Goal: Transaction & Acquisition: Purchase product/service

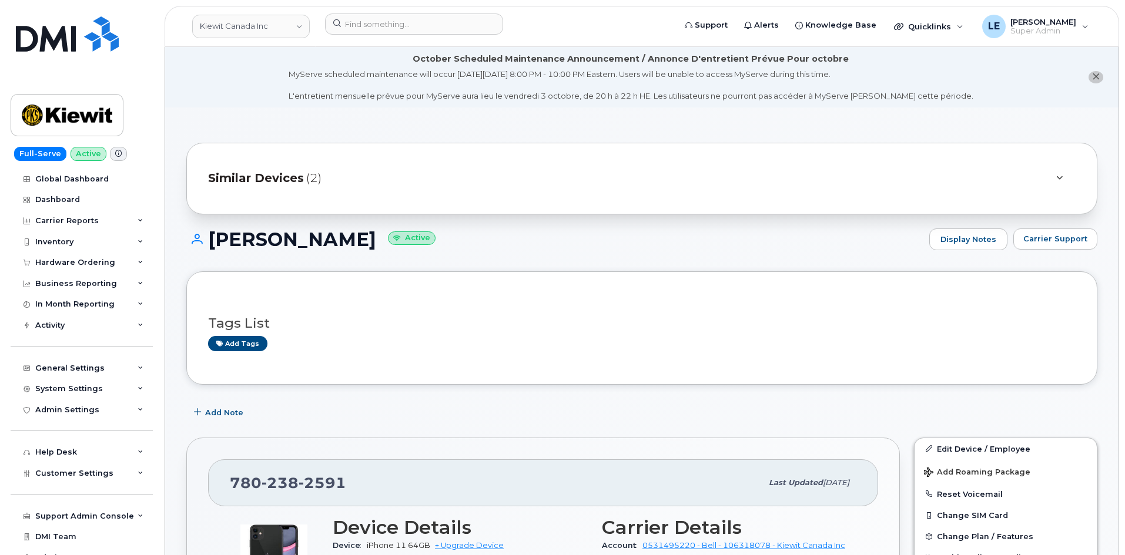
scroll to position [411, 0]
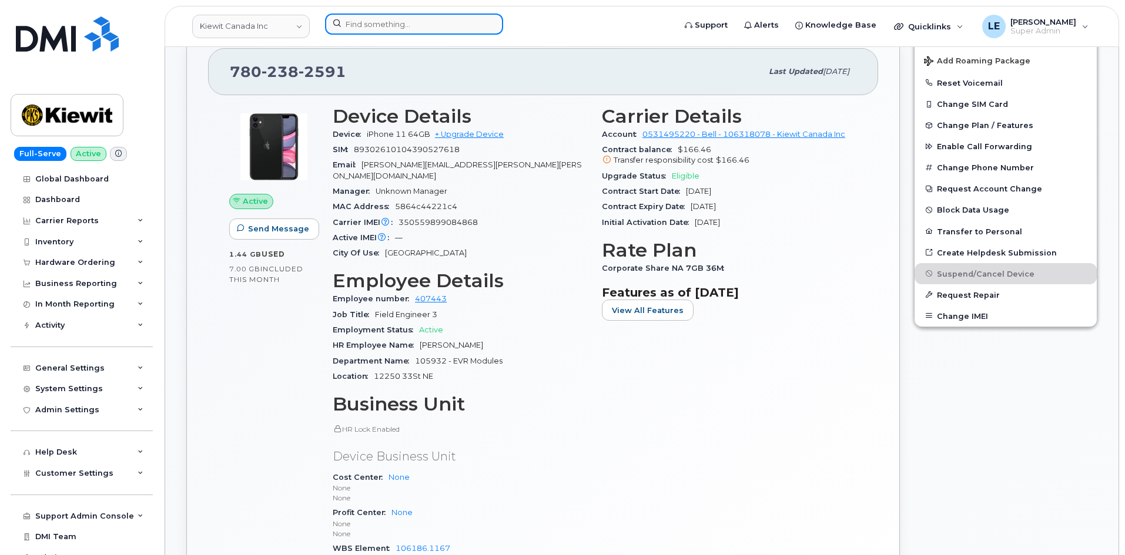
click at [368, 27] on input at bounding box center [414, 24] width 178 height 21
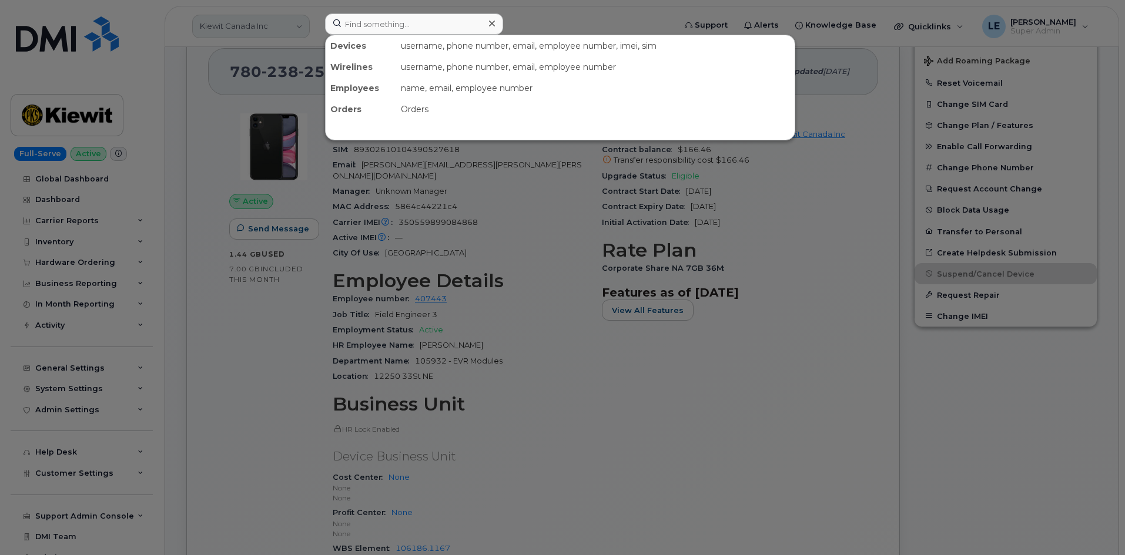
click at [260, 28] on div at bounding box center [562, 277] width 1125 height 555
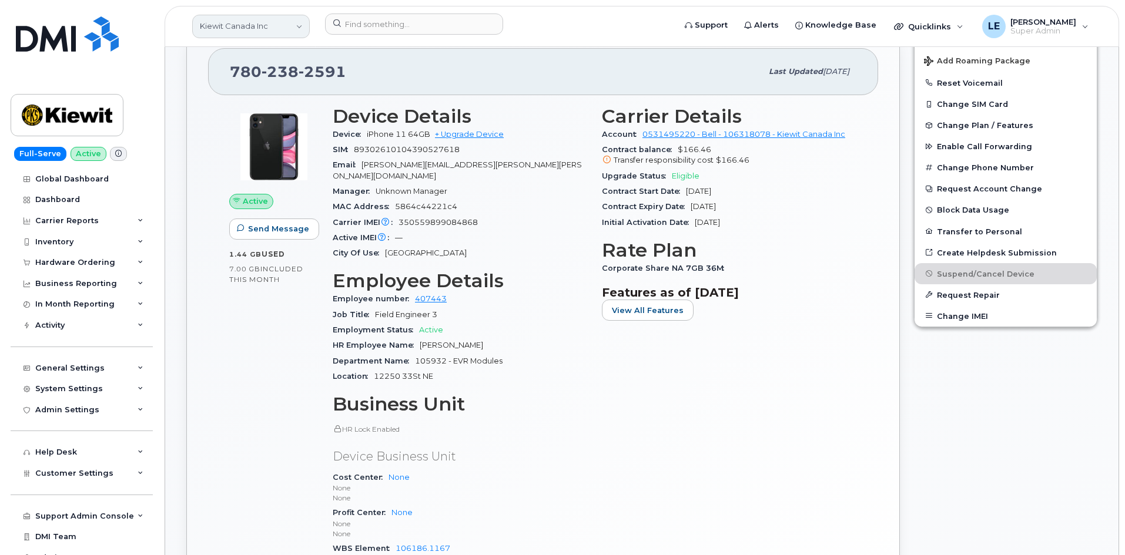
click at [259, 28] on link "Kiewit Canada Inc" at bounding box center [251, 27] width 118 height 24
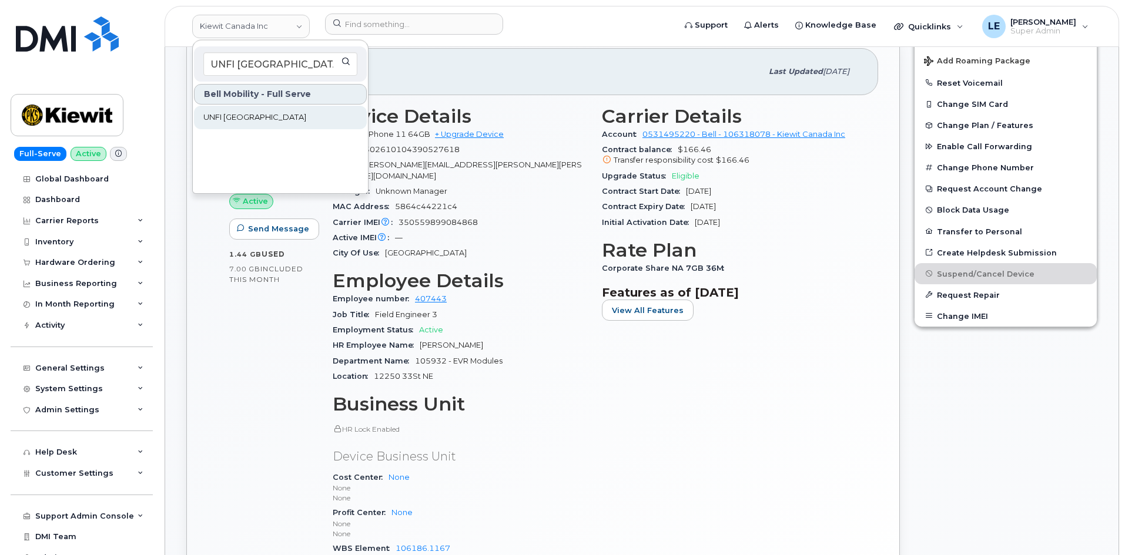
type input "UNFI Canada"
click at [258, 111] on link "UNFI [GEOGRAPHIC_DATA]" at bounding box center [280, 118] width 173 height 24
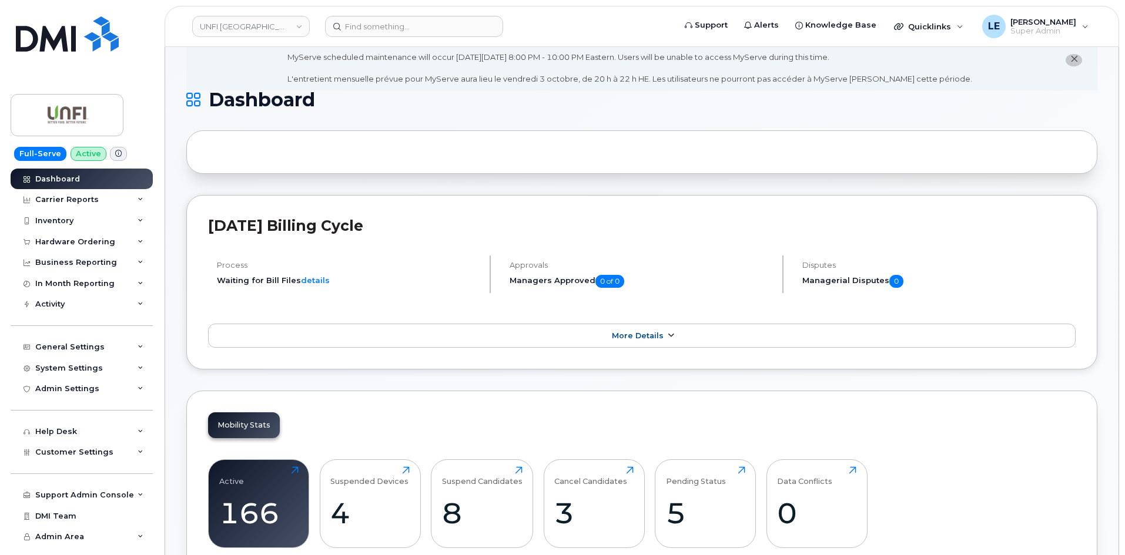
scroll to position [294, 0]
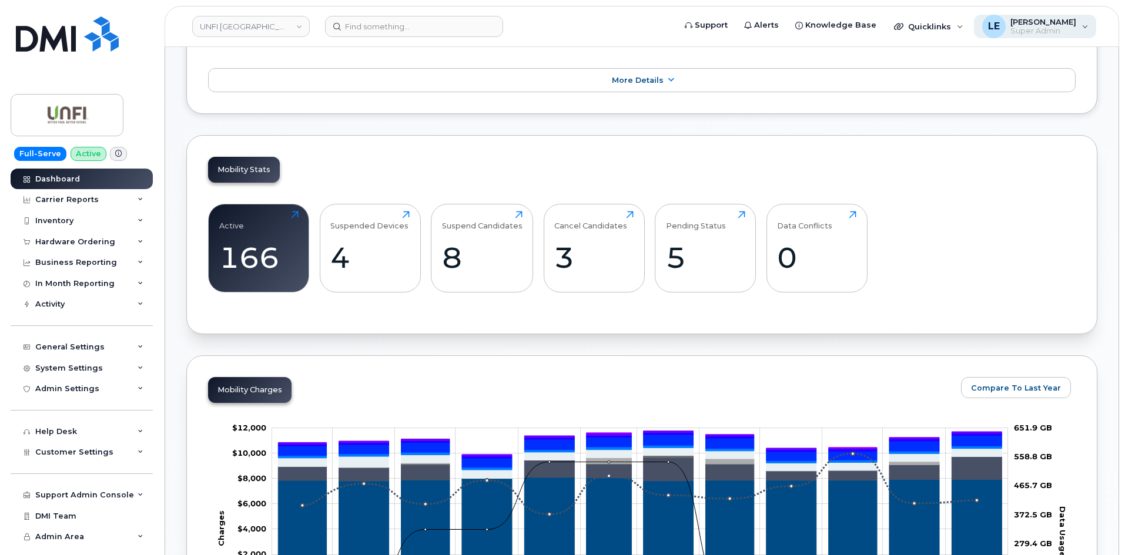
click at [1043, 26] on span "Super Admin" at bounding box center [1043, 30] width 66 height 9
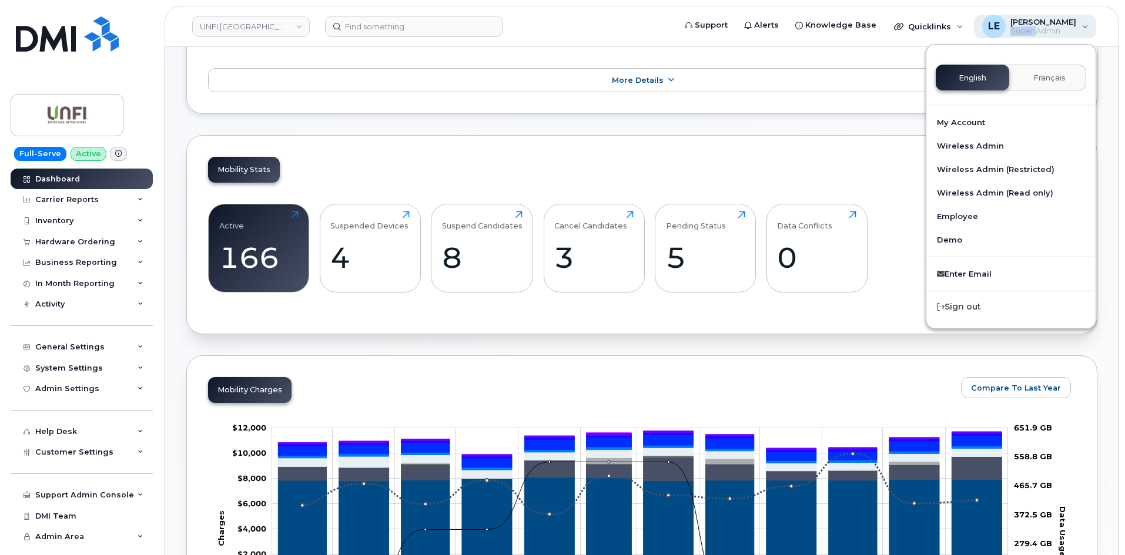
click at [1044, 26] on span "Super Admin" at bounding box center [1043, 30] width 66 height 9
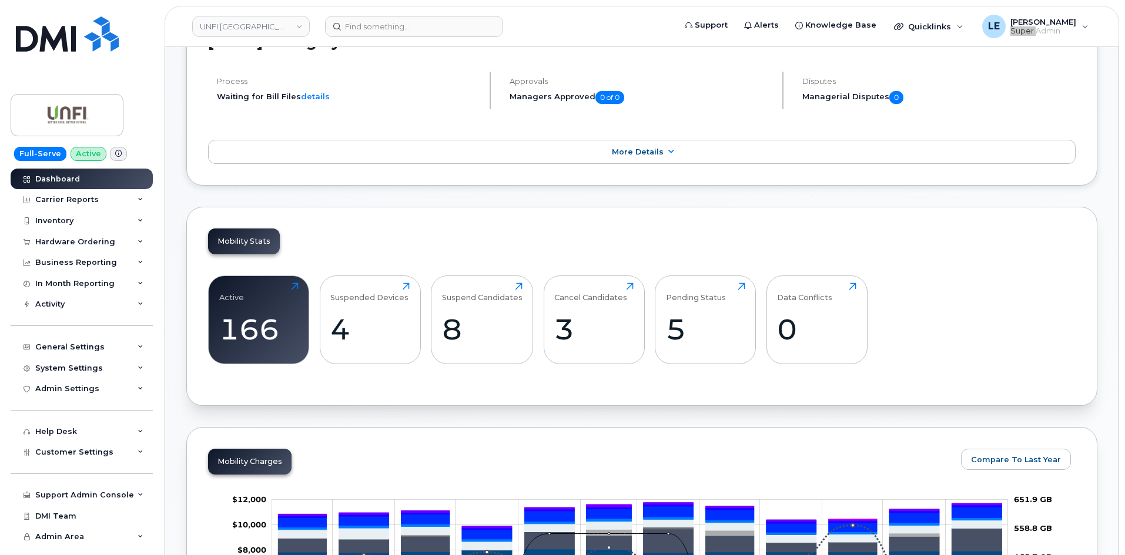
scroll to position [0, 0]
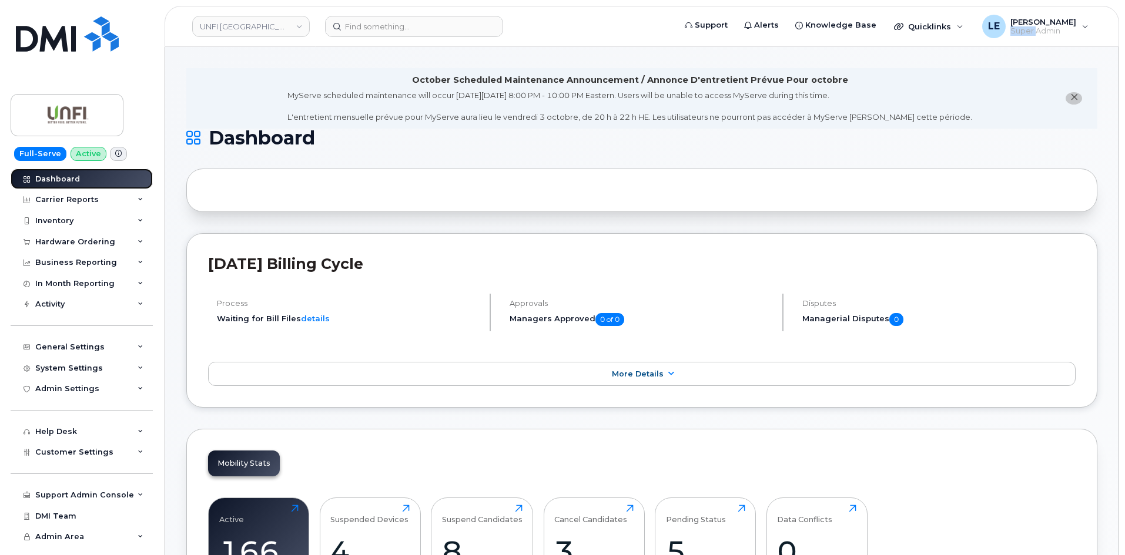
click at [79, 179] on link "Dashboard" at bounding box center [82, 179] width 142 height 21
click at [114, 177] on link "Dashboard" at bounding box center [82, 179] width 142 height 21
click at [85, 113] on img at bounding box center [67, 115] width 91 height 34
click at [79, 195] on div "Carrier Reports" at bounding box center [82, 199] width 142 height 21
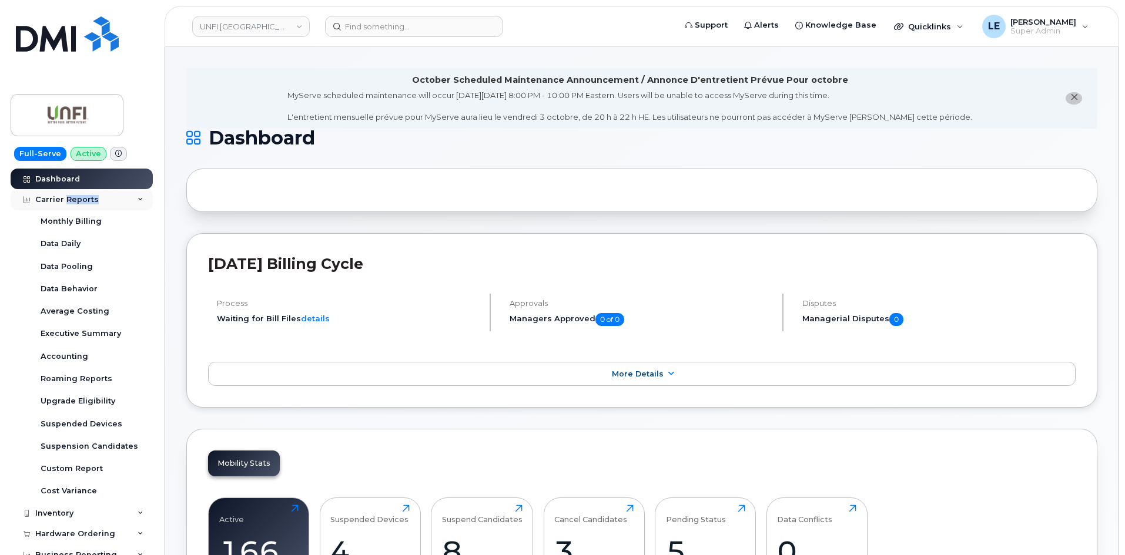
click at [79, 195] on div "Carrier Reports" at bounding box center [82, 199] width 142 height 21
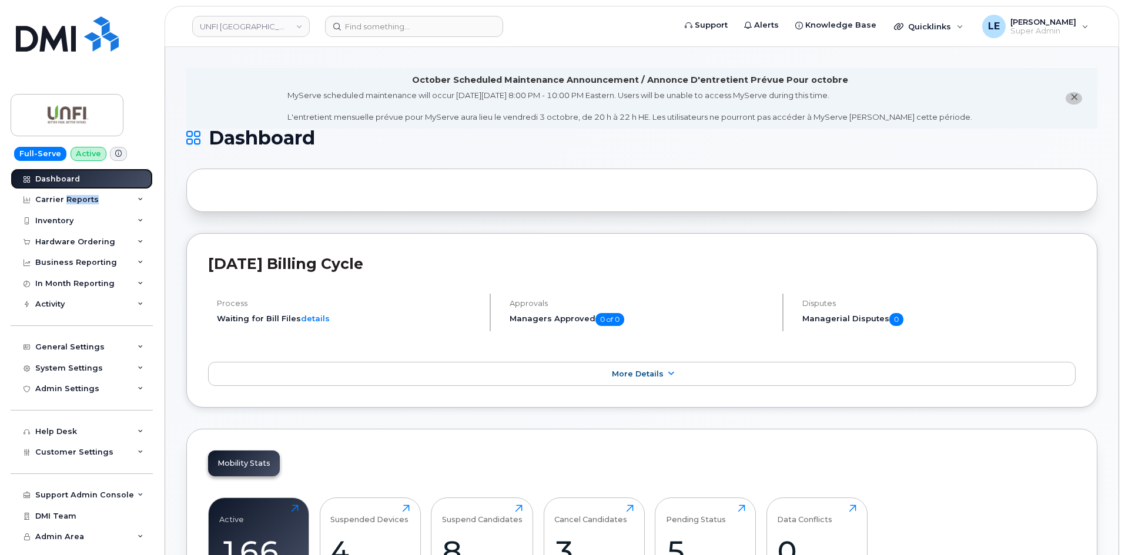
click at [86, 180] on link "Dashboard" at bounding box center [82, 179] width 142 height 21
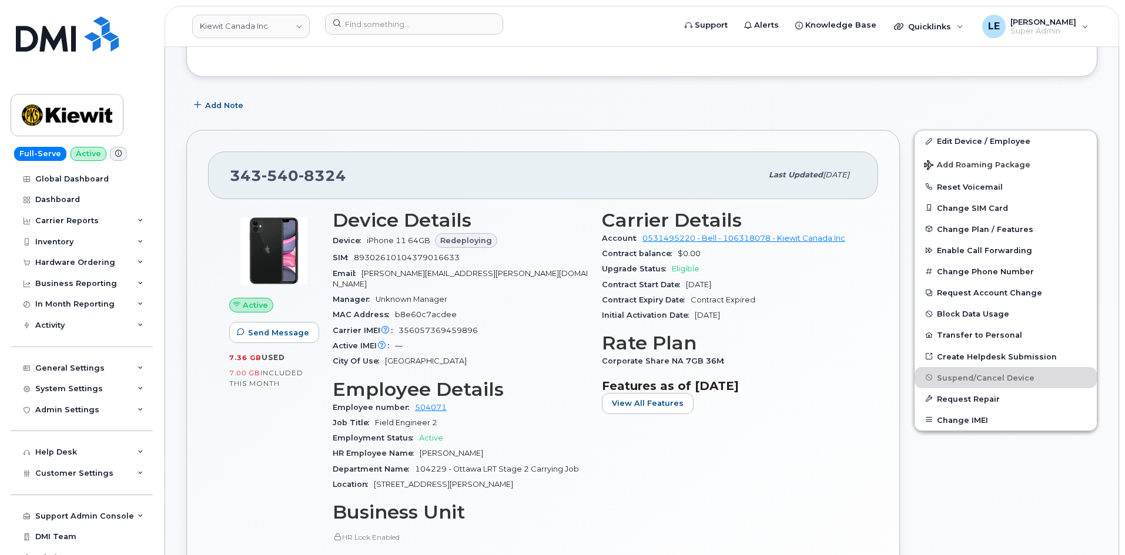
scroll to position [235, 0]
click at [355, 23] on input at bounding box center [414, 24] width 178 height 21
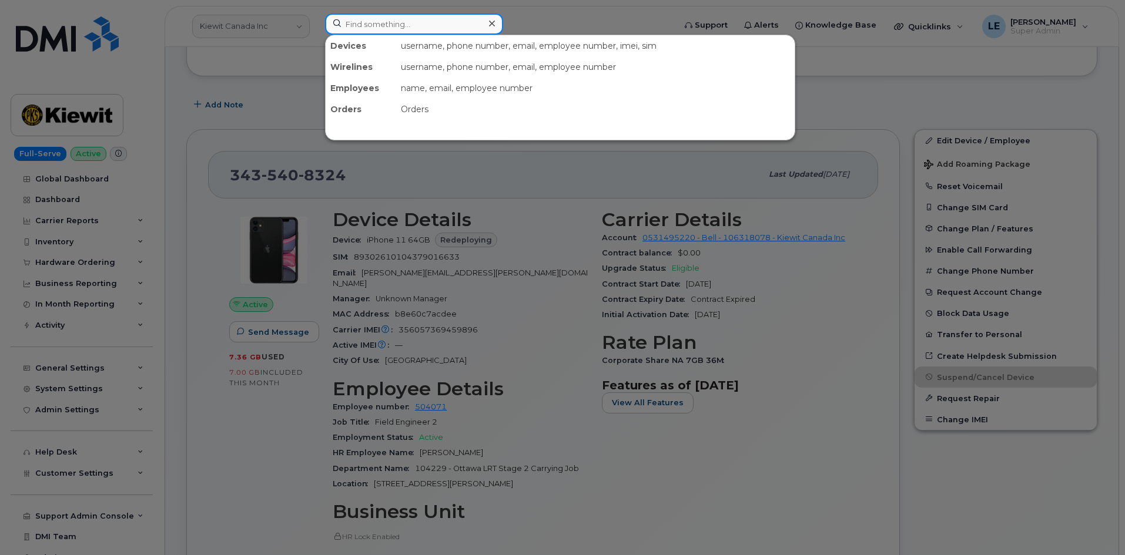
paste input "MICHAEL.HOLLAND@TICUS.COM"
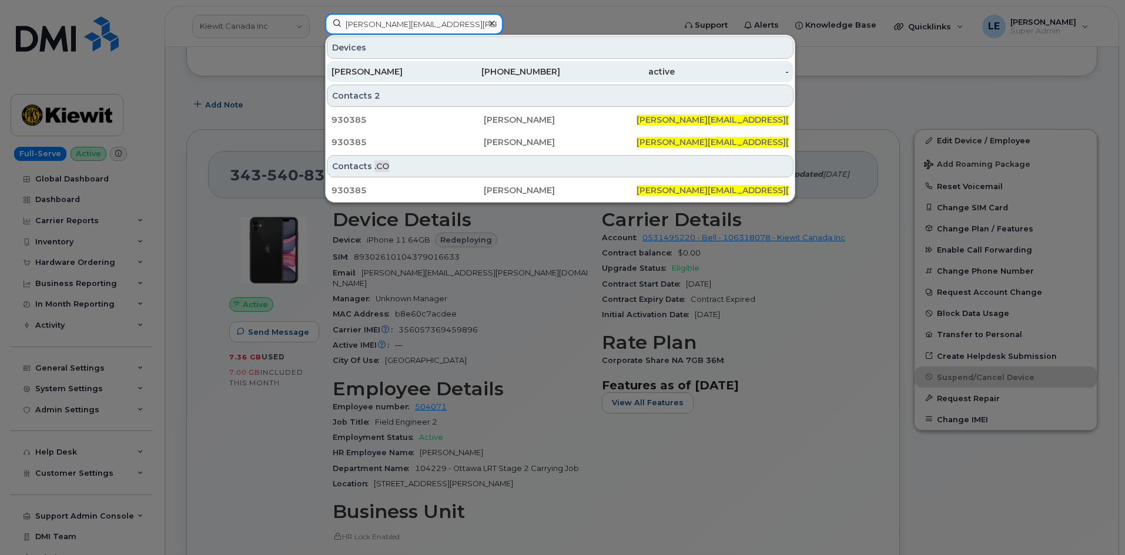
type input "MICHAEL.HOLLAND@TICUS.COM"
click at [383, 72] on div "MIKE HOLLAND" at bounding box center [388, 72] width 115 height 12
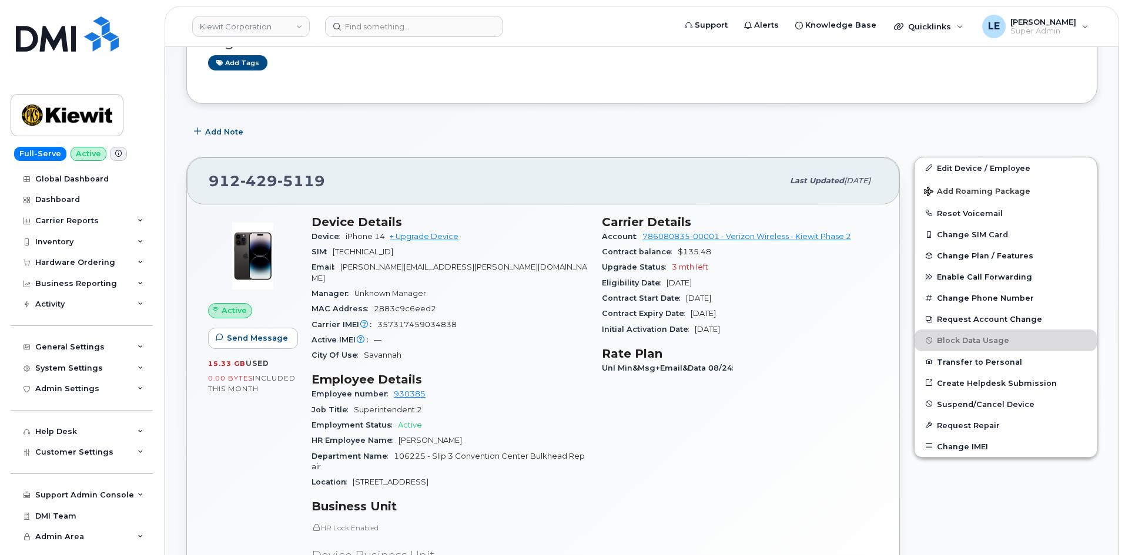
scroll to position [176, 0]
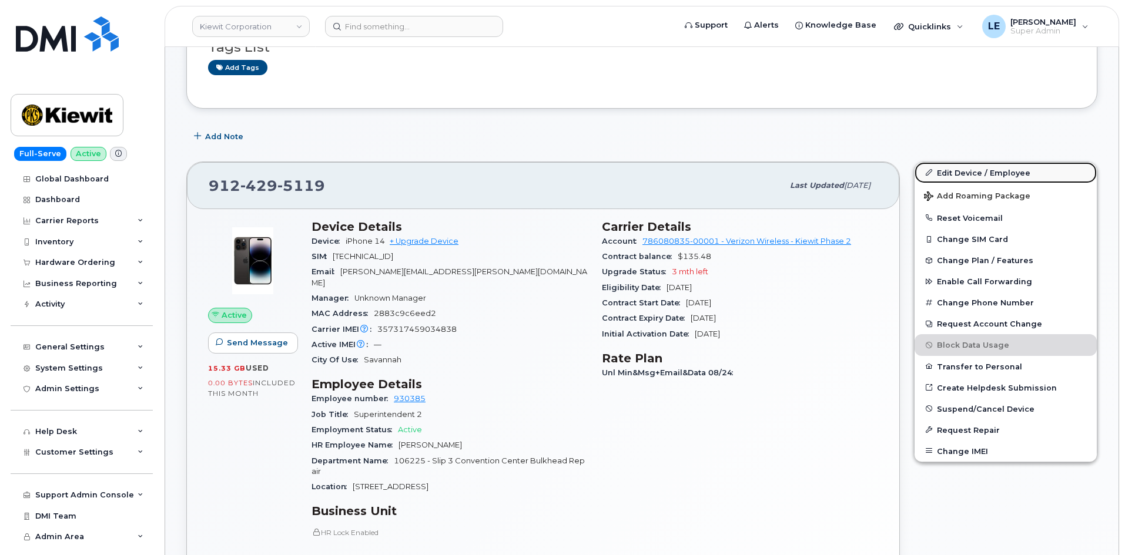
click at [965, 168] on link "Edit Device / Employee" at bounding box center [1006, 172] width 182 height 21
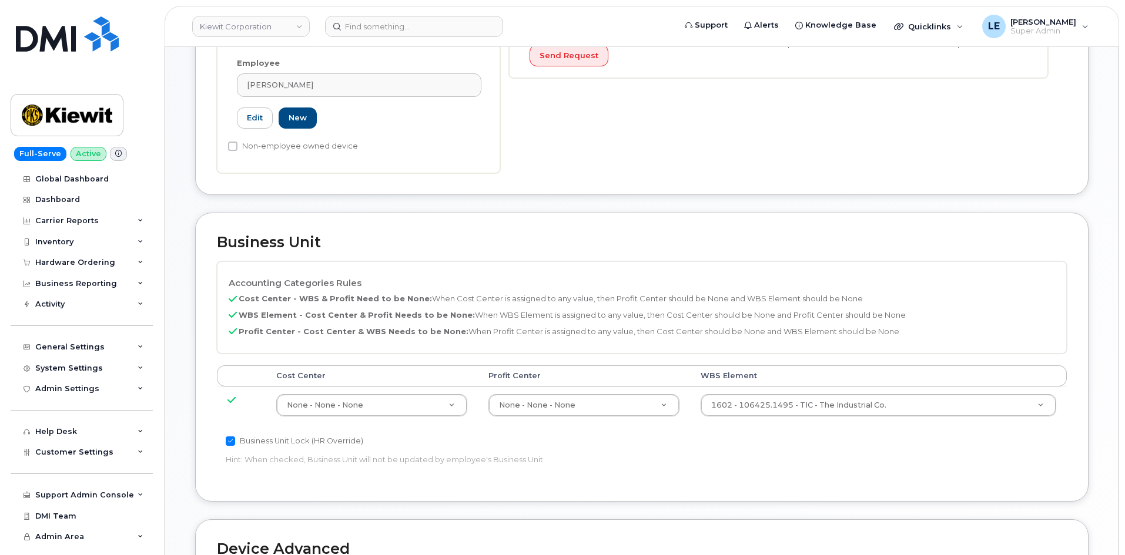
scroll to position [470, 0]
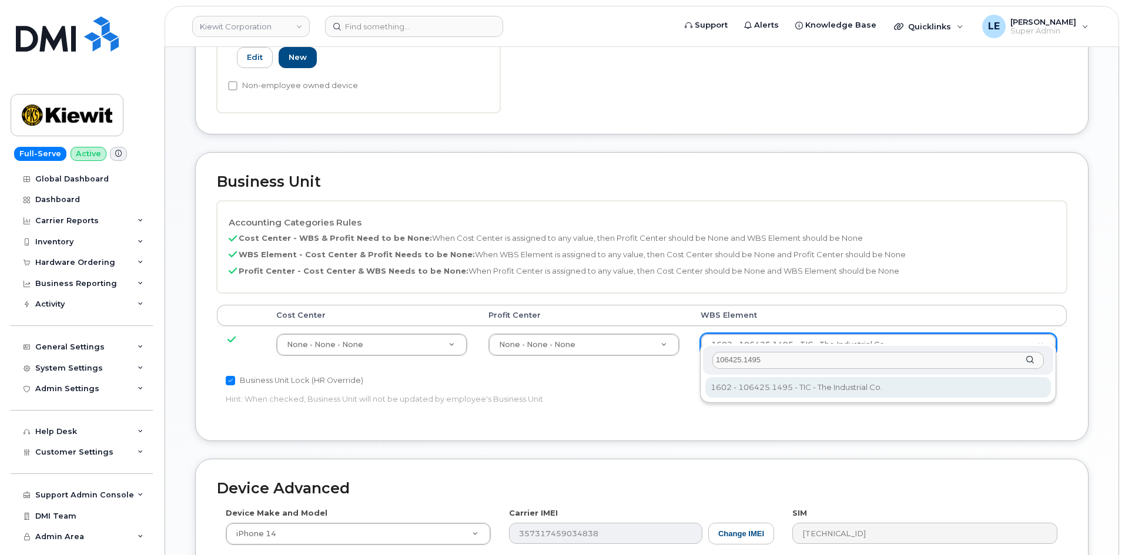
type input "106425.1495"
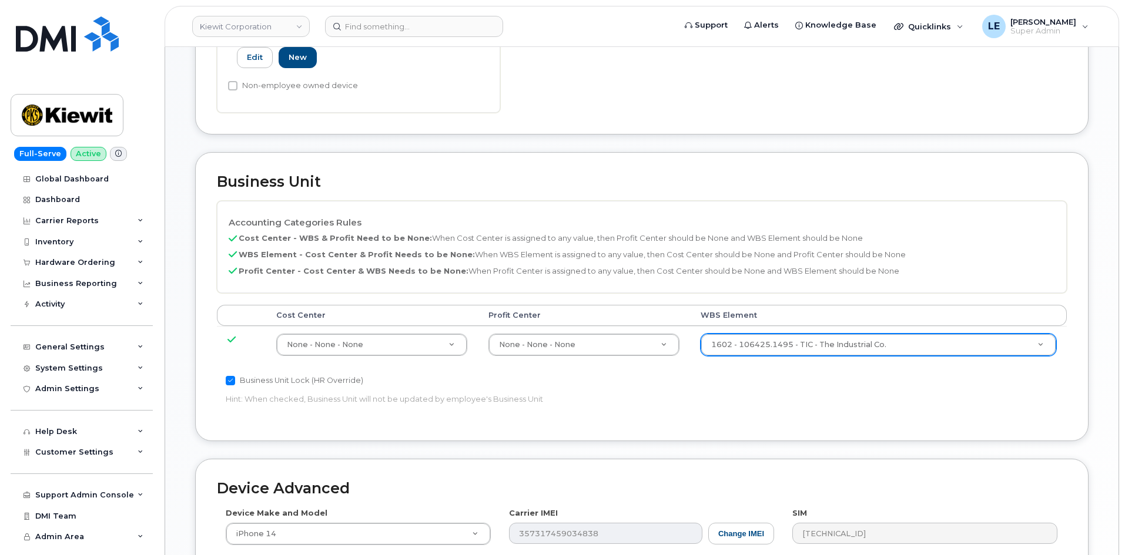
click at [779, 391] on div "Business Unit Lock (HR Override) Hint: When checked, Business Unit will not be …" at bounding box center [500, 392] width 567 height 37
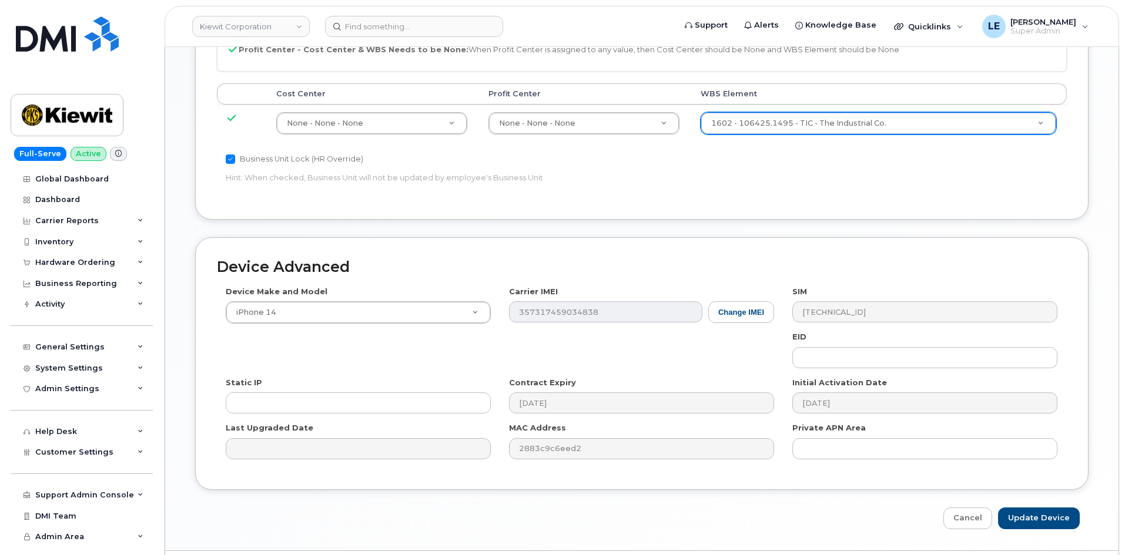
scroll to position [713, 0]
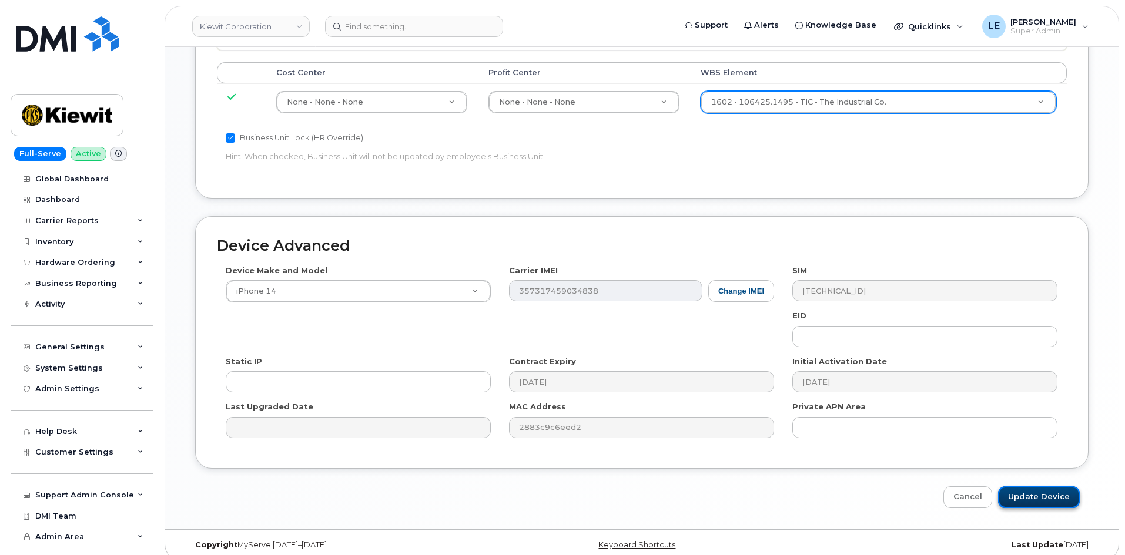
click at [1058, 491] on input "Update Device" at bounding box center [1039, 498] width 82 height 22
type input "Saving..."
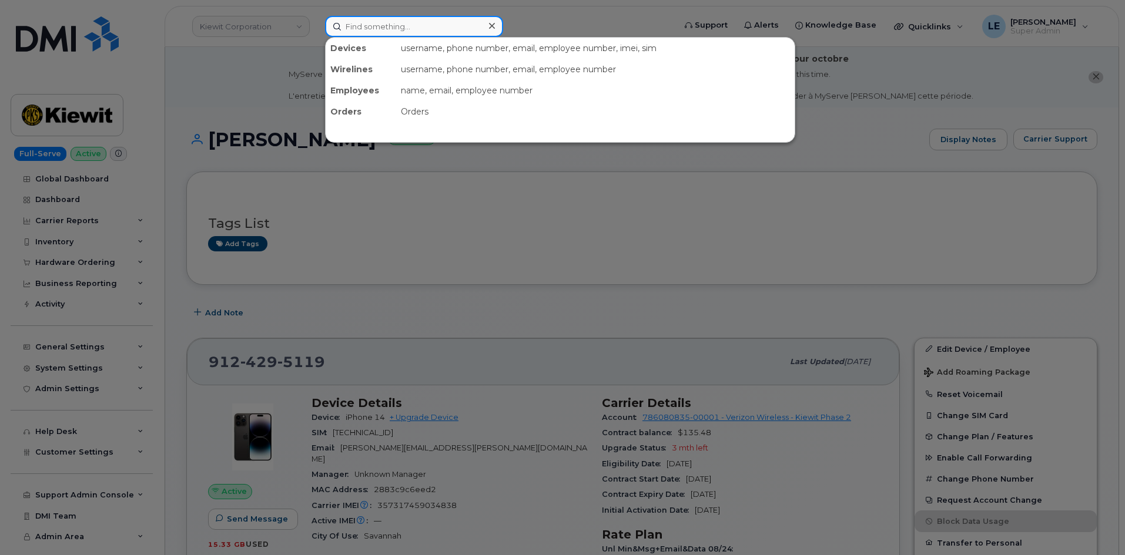
click at [357, 26] on input at bounding box center [414, 26] width 178 height 21
paste input "7807224429"
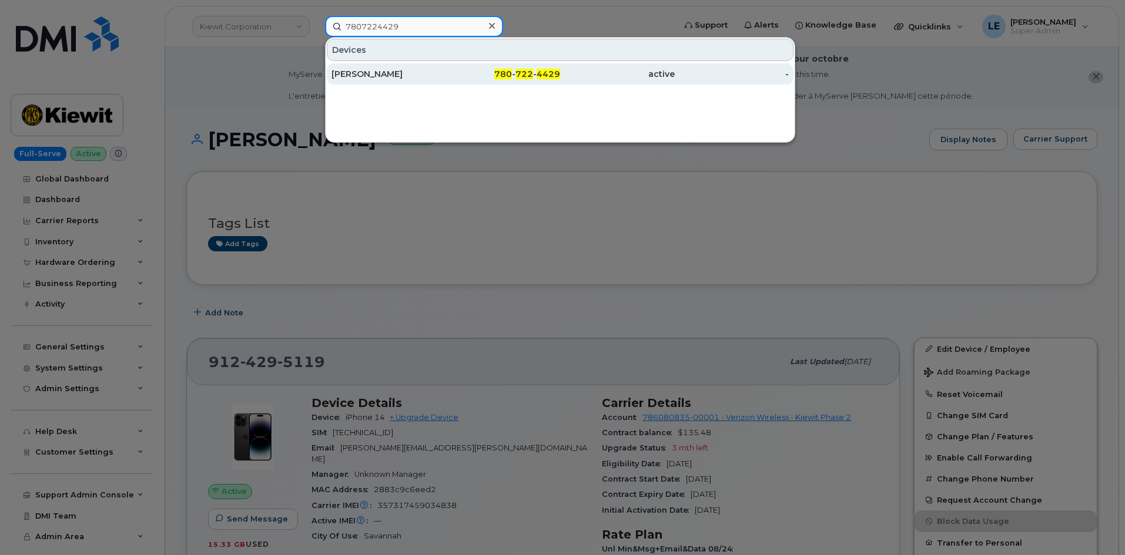
type input "7807224429"
click at [376, 66] on div "[PERSON_NAME]" at bounding box center [388, 73] width 115 height 21
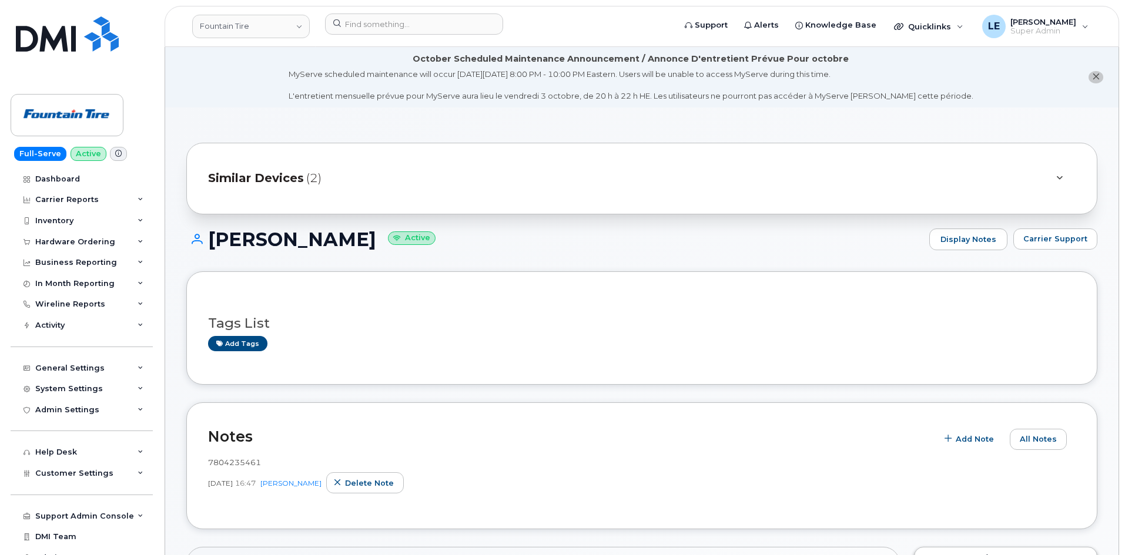
click at [341, 183] on div "Similar Devices (2)" at bounding box center [625, 179] width 835 height 28
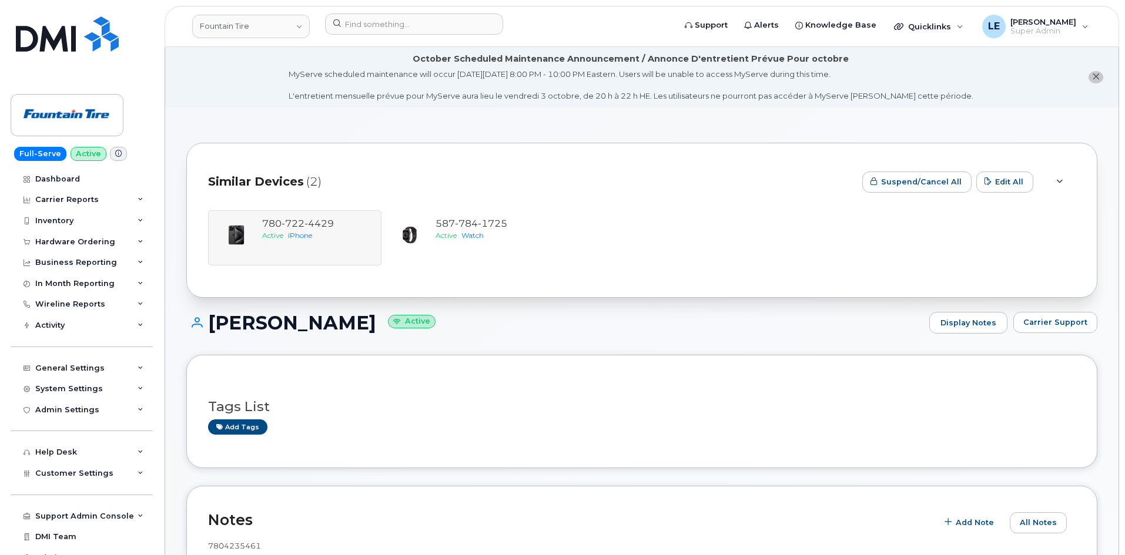
click at [336, 178] on div "Similar Devices (2)" at bounding box center [530, 182] width 645 height 35
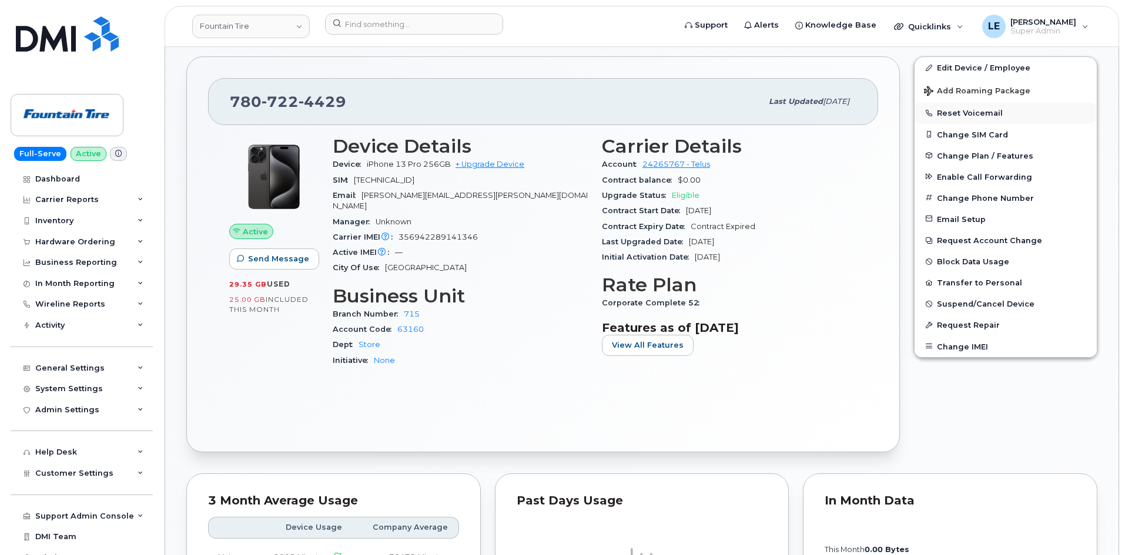
scroll to position [470, 0]
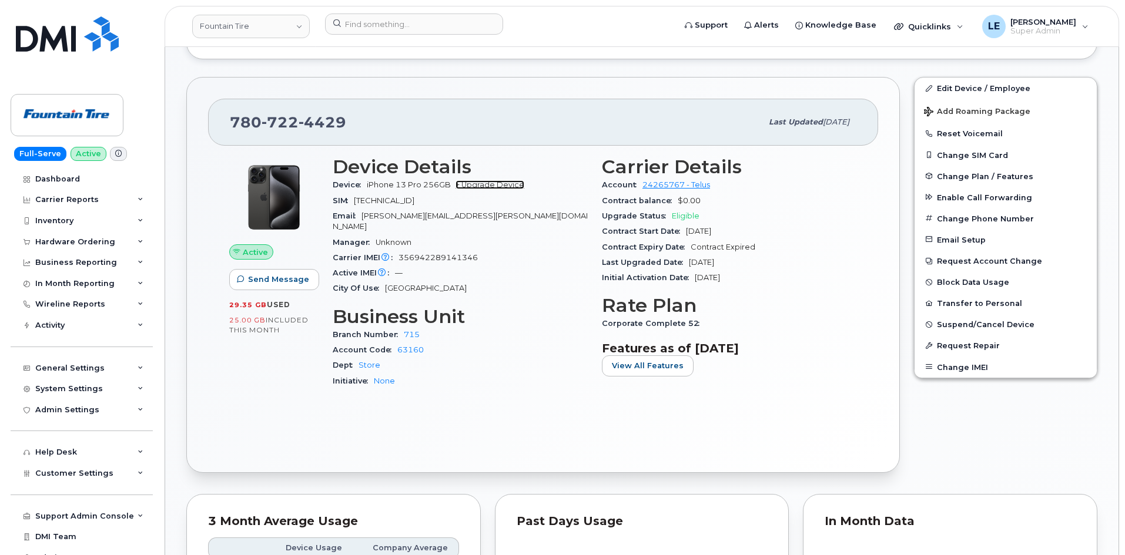
click at [481, 183] on link "+ Upgrade Device" at bounding box center [490, 184] width 69 height 9
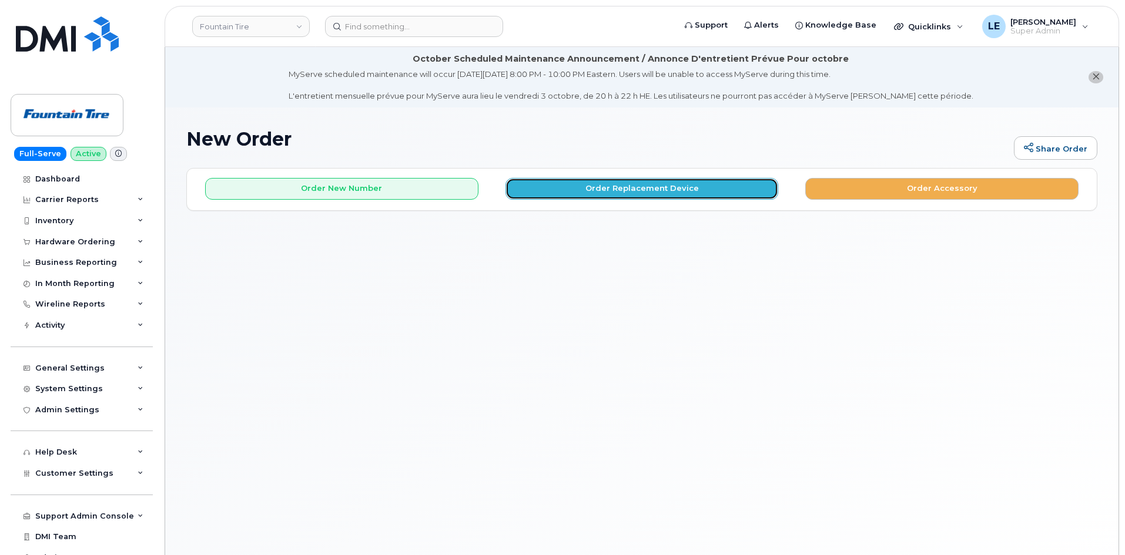
click at [578, 194] on button "Order Replacement Device" at bounding box center [641, 189] width 273 height 22
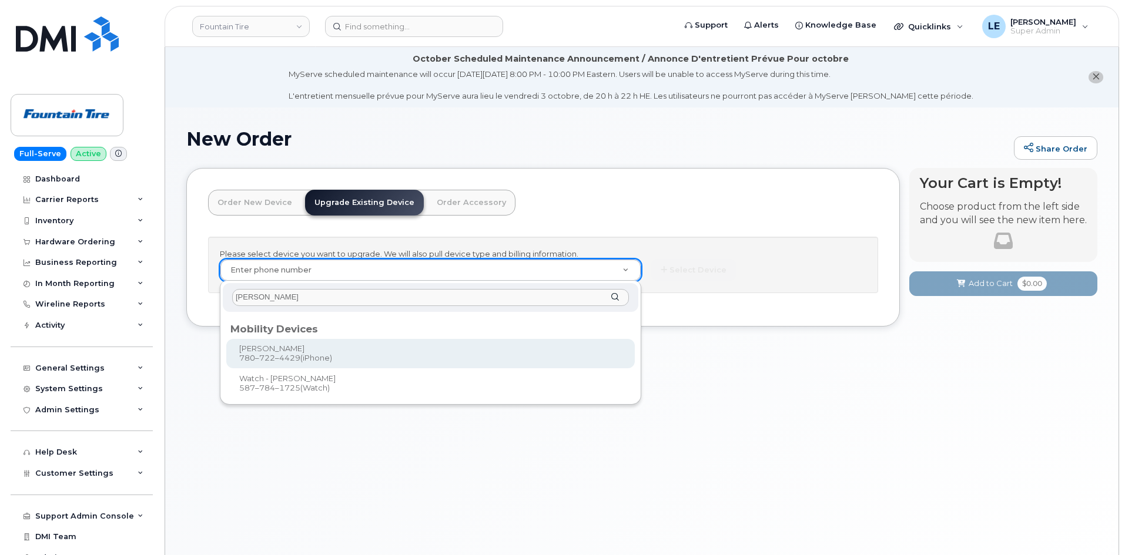
type input "Michael Sands"
type input "32456"
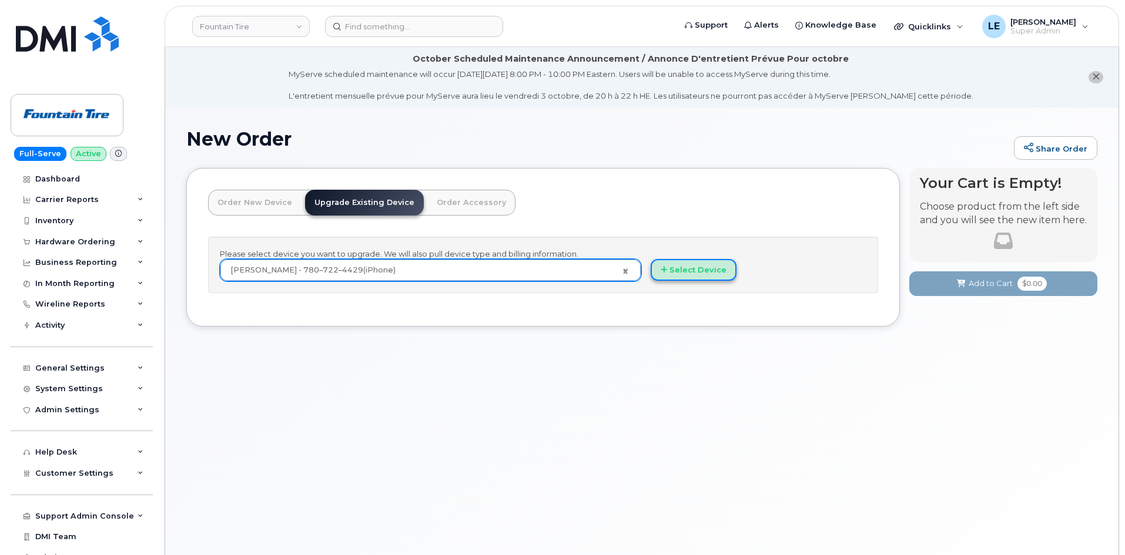
click at [710, 273] on button "Select Device" at bounding box center [694, 270] width 86 height 22
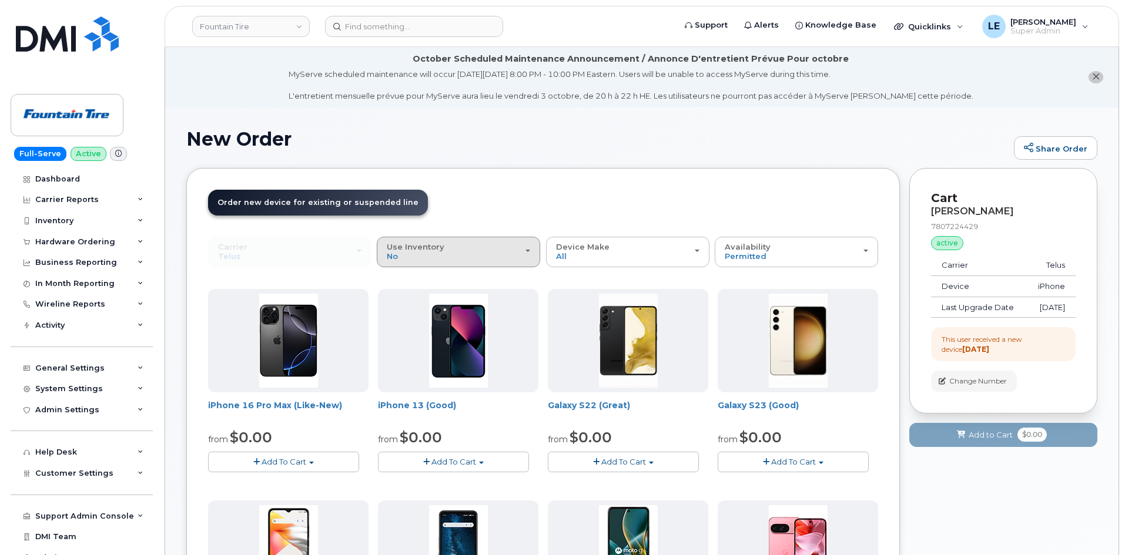
click at [508, 260] on div "Use Inventory No" at bounding box center [458, 252] width 143 height 18
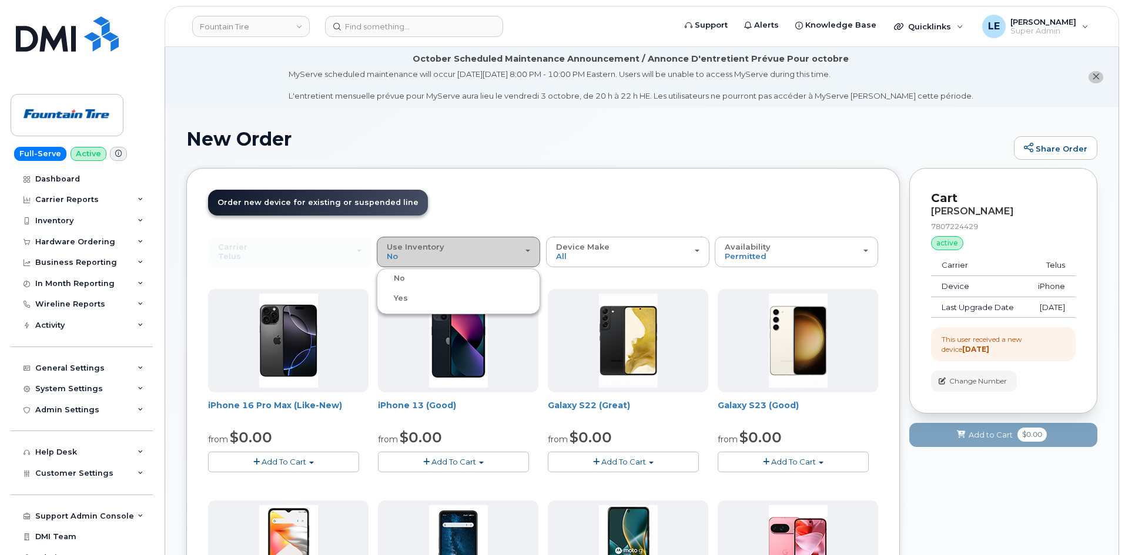
click at [506, 255] on div "Use Inventory No" at bounding box center [458, 252] width 143 height 18
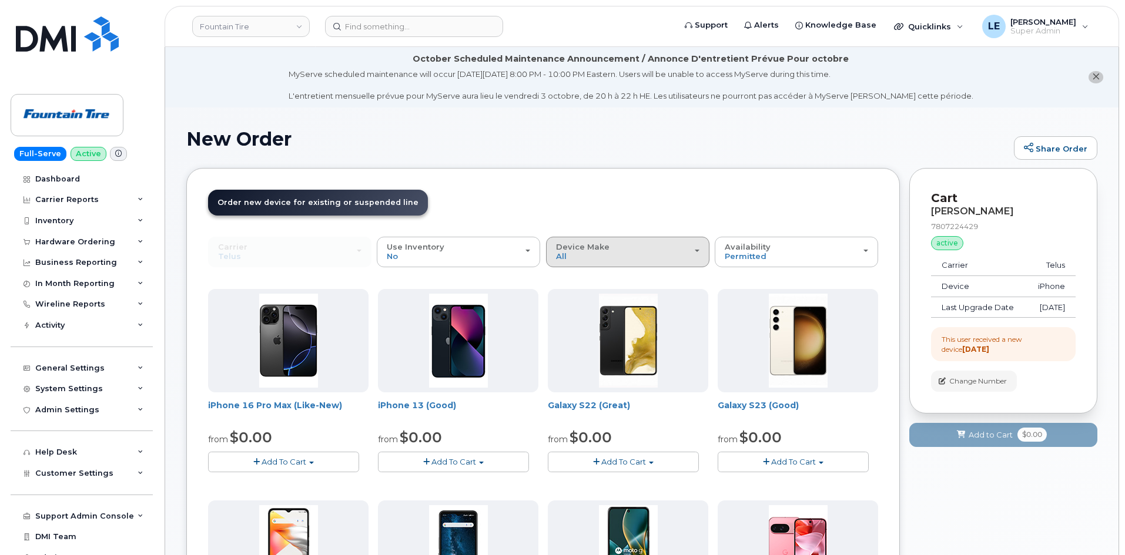
click at [635, 253] on div "Device Make All Aircard Android Cell Phone HUB iPhone Tablet" at bounding box center [627, 252] width 143 height 18
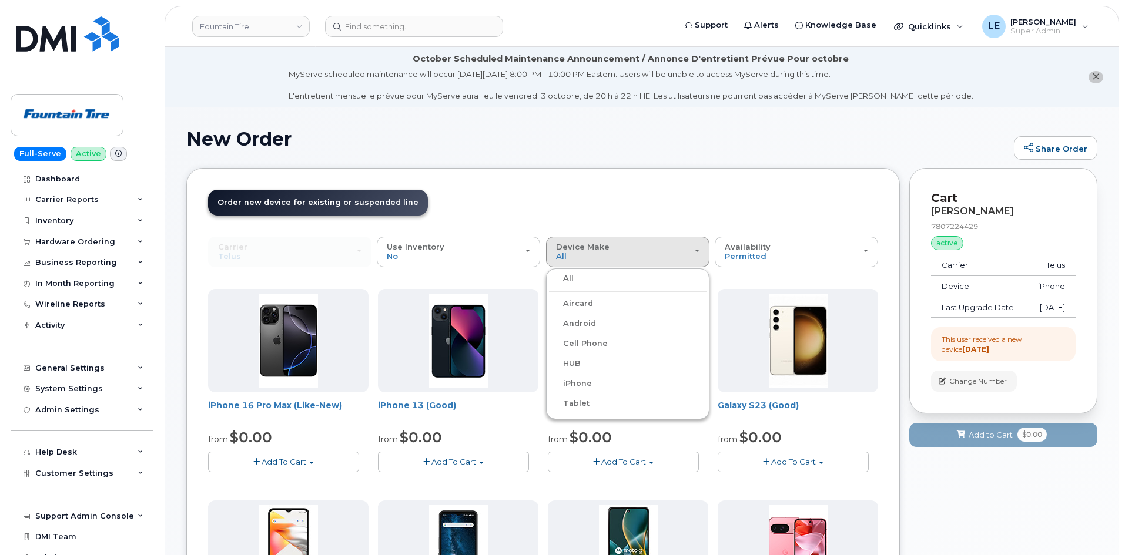
click at [568, 382] on label "iPhone" at bounding box center [570, 384] width 43 height 14
click at [0, 0] on input "iPhone" at bounding box center [0, 0] width 0 height 0
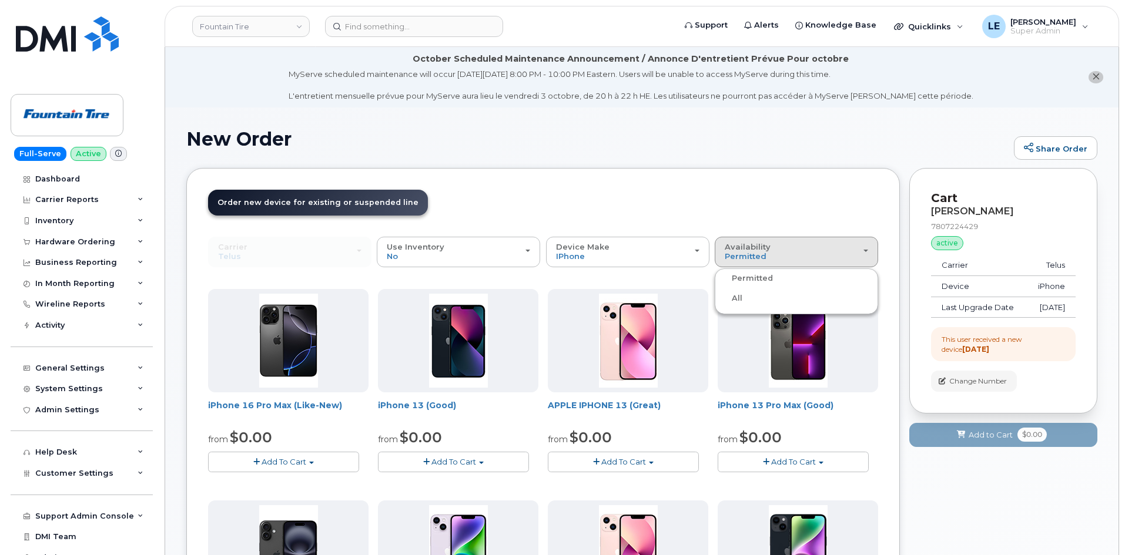
click at [736, 299] on label "All" at bounding box center [730, 299] width 25 height 14
click at [0, 0] on input "All" at bounding box center [0, 0] width 0 height 0
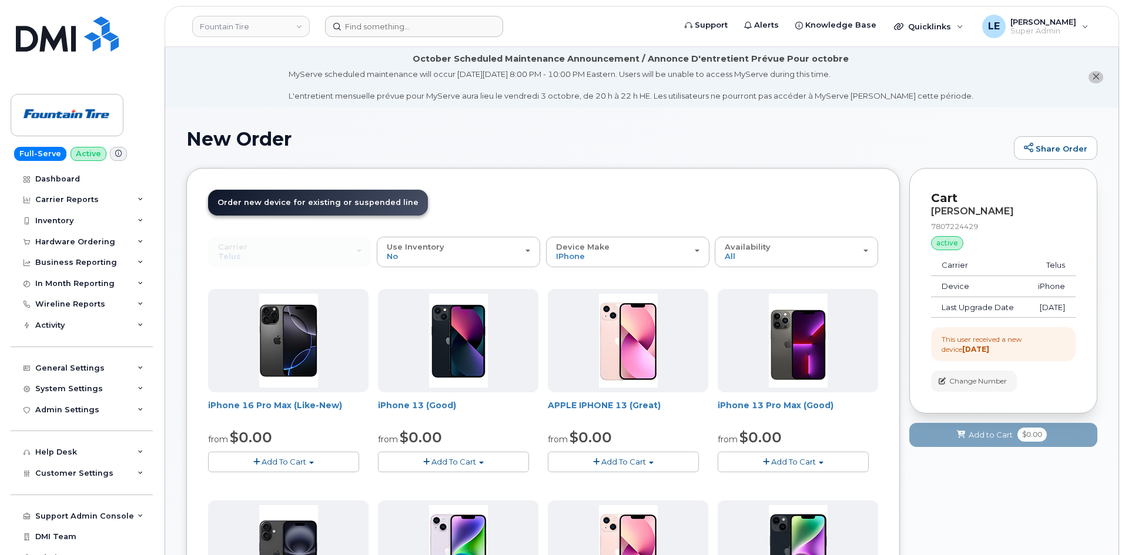
drag, startPoint x: 448, startPoint y: 15, endPoint x: 443, endPoint y: 20, distance: 7.5
click at [448, 15] on header "Fountain Tire Support Alerts Knowledge Base Quicklinks Suspend / Cancel Device …" at bounding box center [642, 26] width 955 height 41
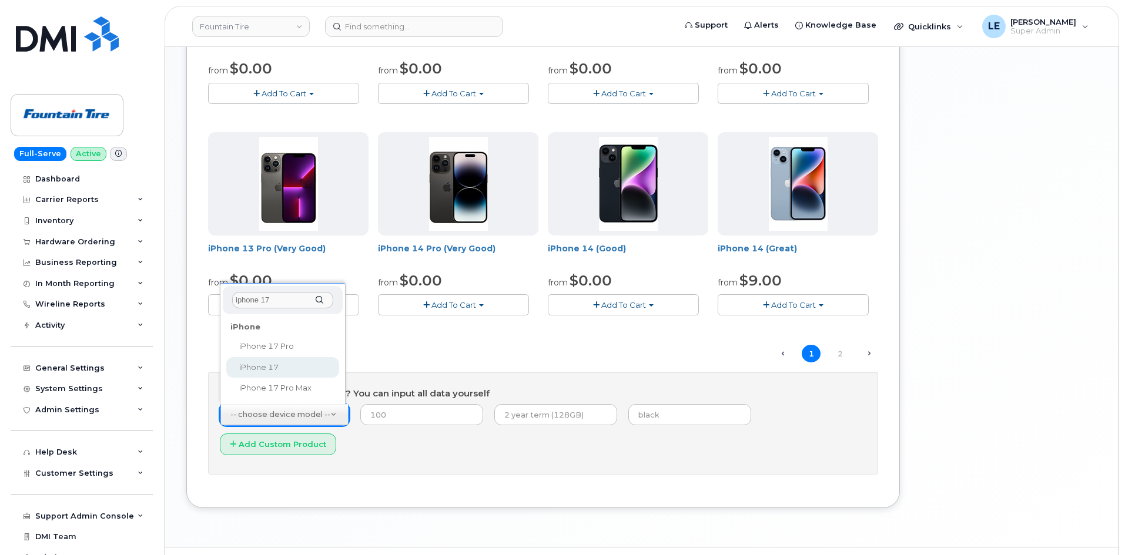
type input "iphone 17"
select select "3442"
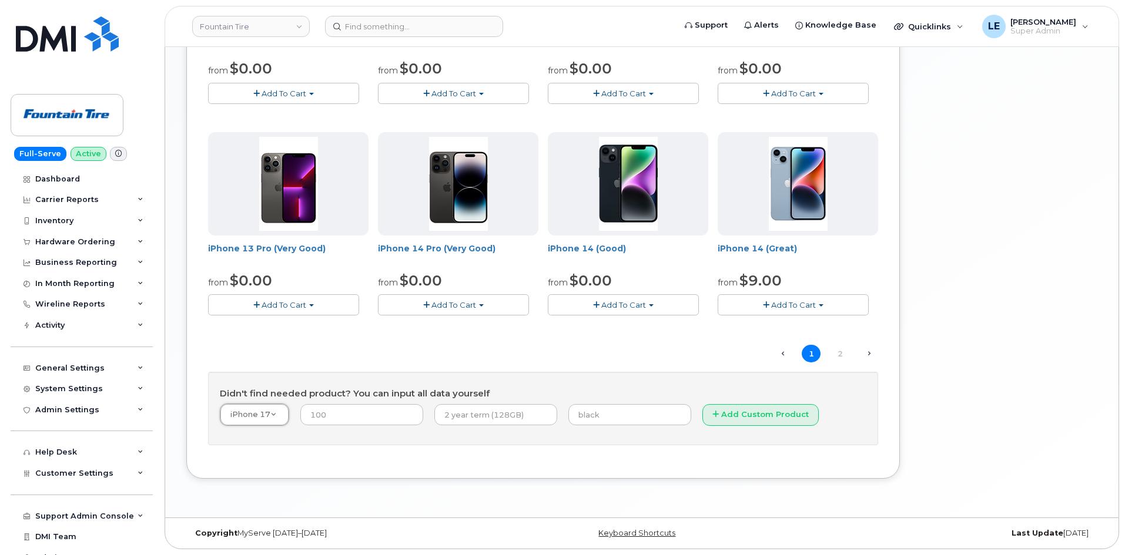
click at [333, 415] on input "number" at bounding box center [361, 414] width 123 height 21
type input "325"
click at [456, 392] on h4 "Didn't find needed product? You can input all data yourself" at bounding box center [543, 394] width 647 height 10
click at [574, 412] on input "text" at bounding box center [629, 414] width 123 height 21
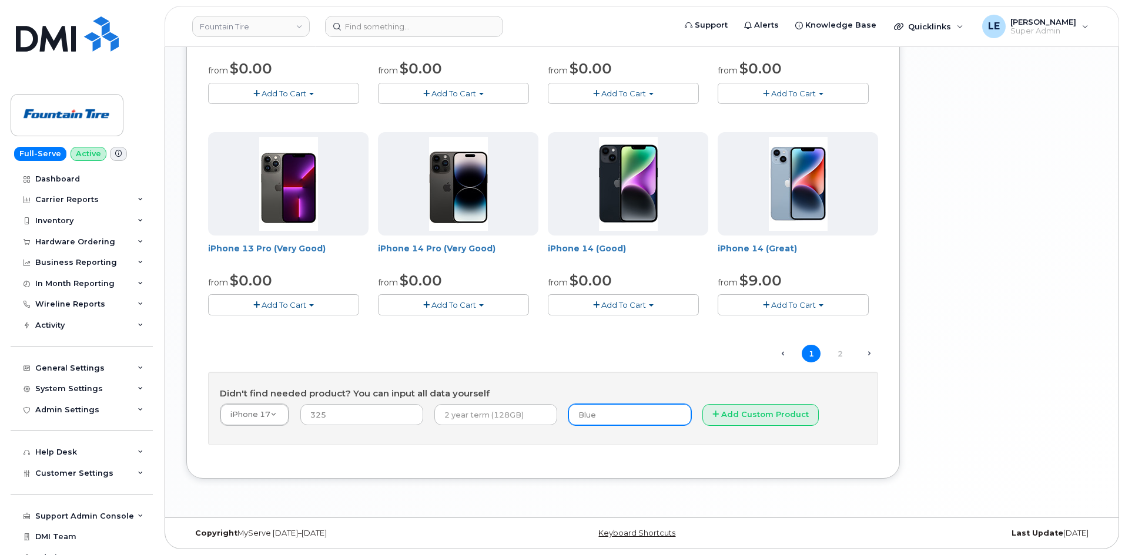
type input "Blue"
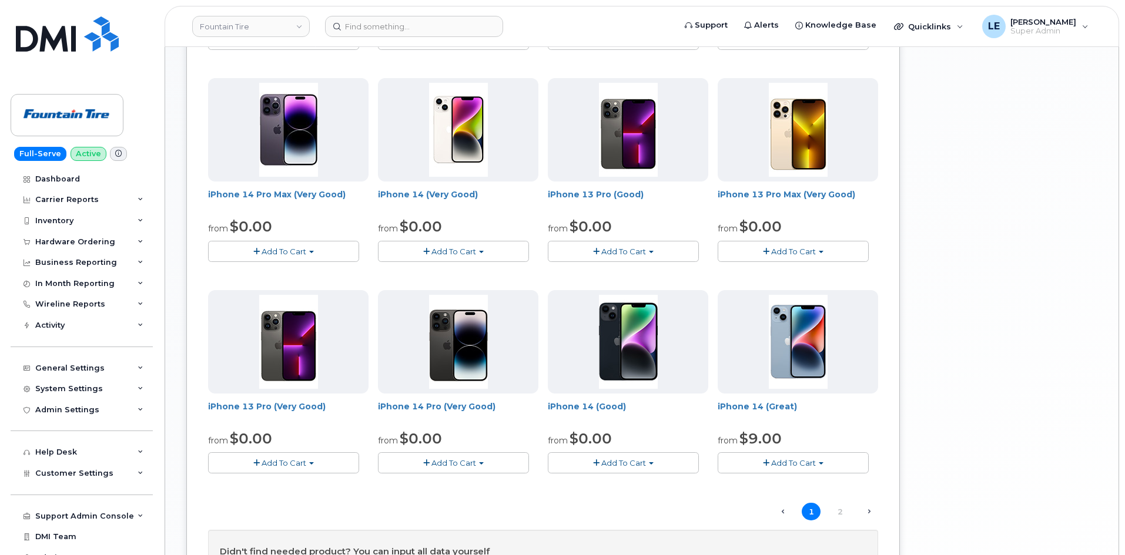
scroll to position [792, 0]
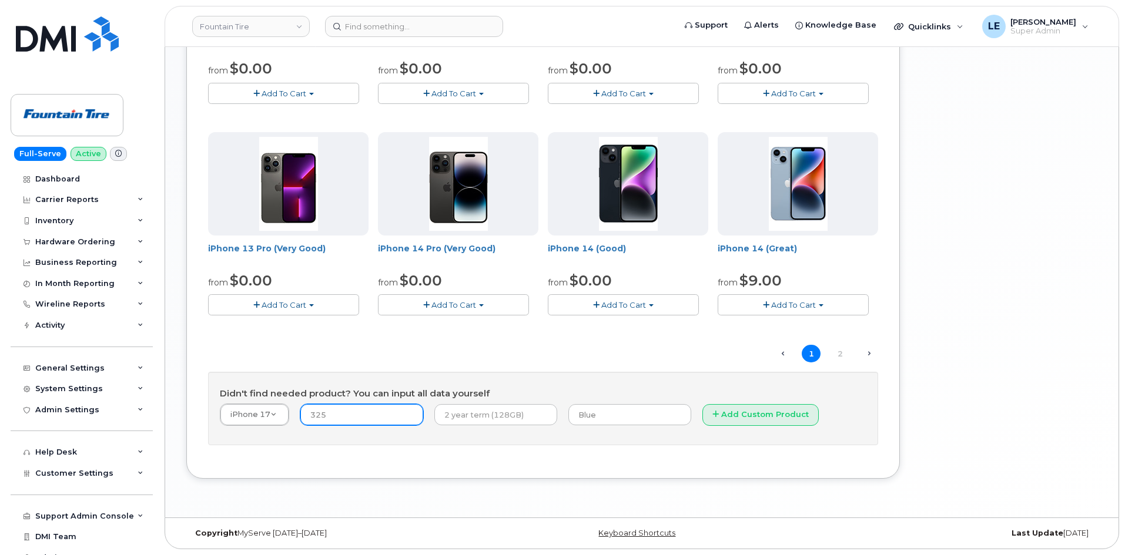
click at [347, 413] on input "325" at bounding box center [361, 414] width 123 height 21
type input "773"
click at [345, 398] on h4 "Didn't find needed product? You can input all data yourself" at bounding box center [543, 394] width 647 height 10
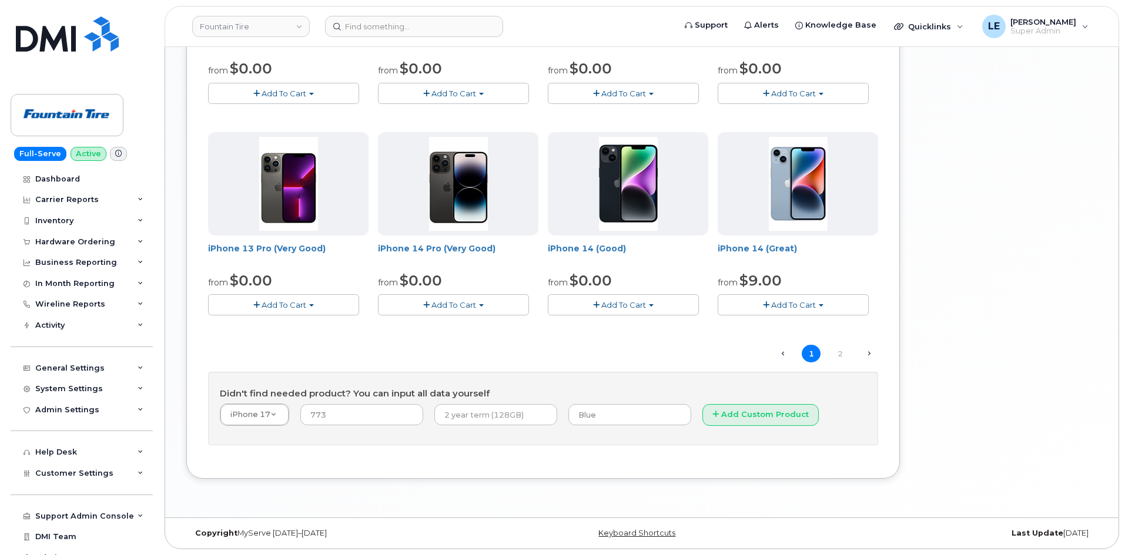
click at [349, 385] on div "Didn't find needed product? You can input all data yourself iPhone 17 -- choose…" at bounding box center [543, 409] width 670 height 74
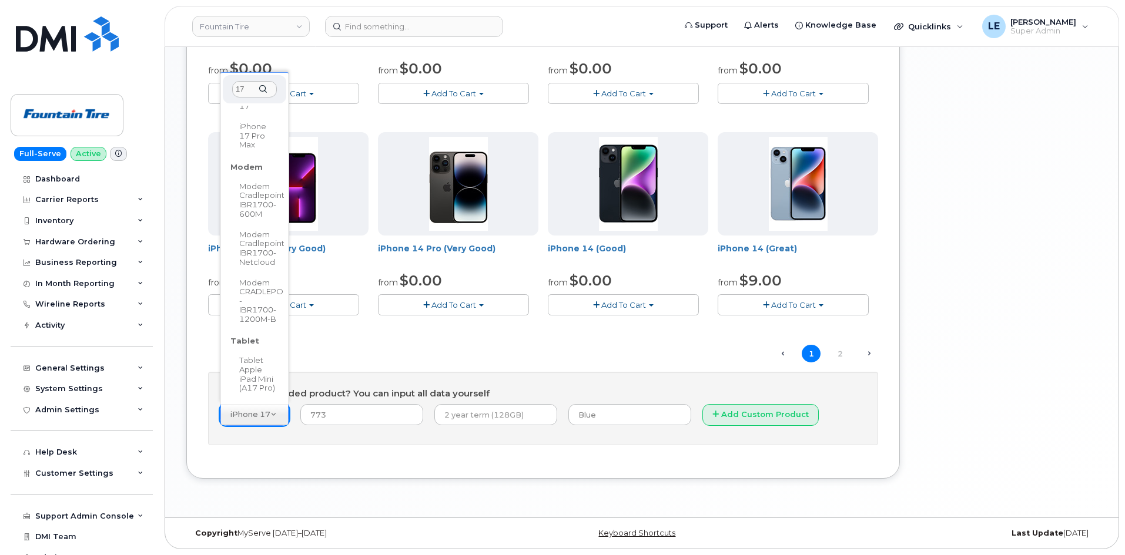
scroll to position [0, 0]
type input "1"
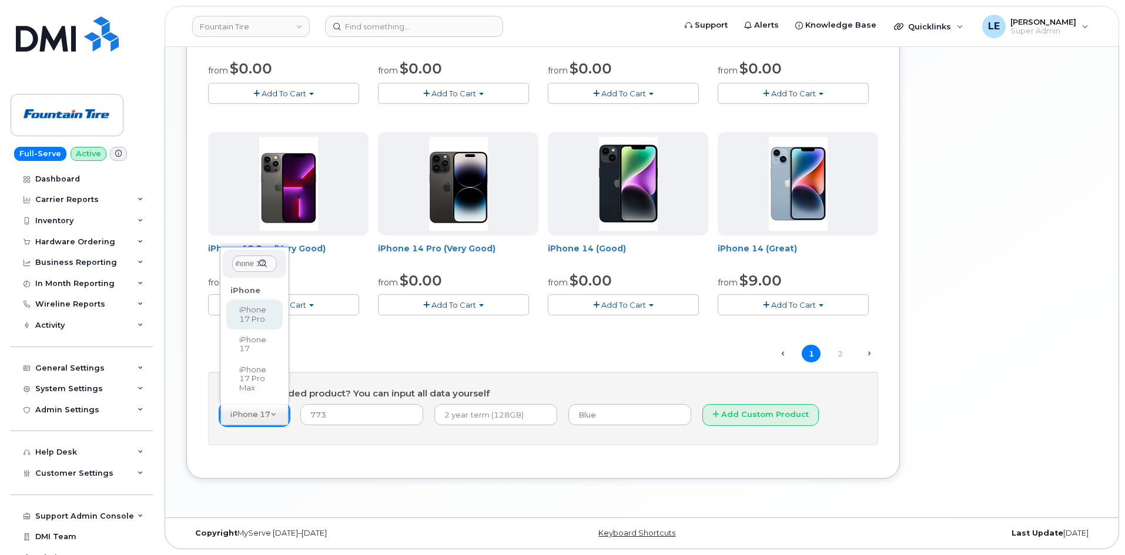
scroll to position [0, 6]
type input "iphone 17"
select select "3443"
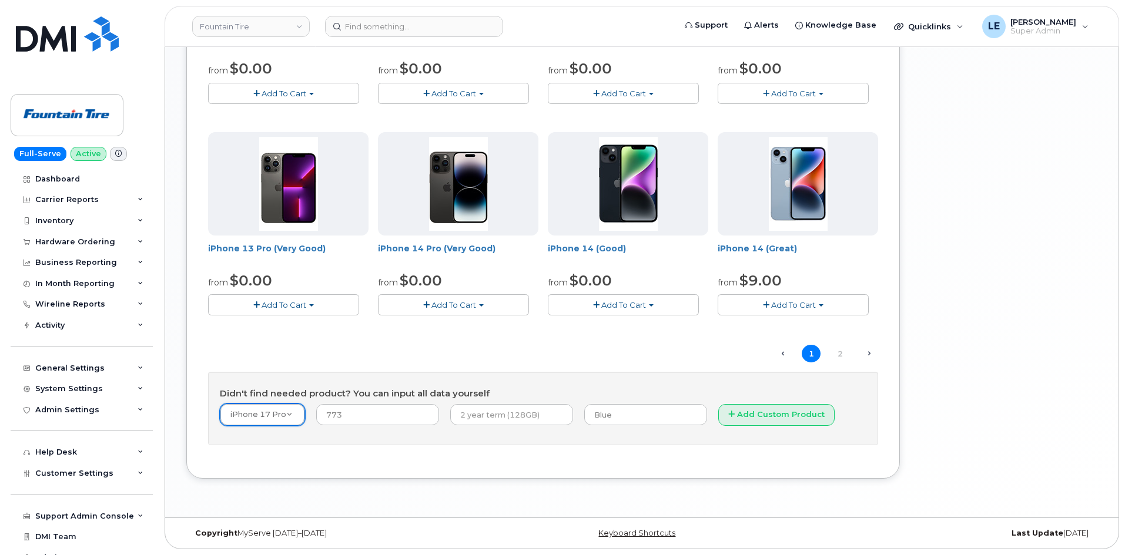
scroll to position [0, 0]
click at [495, 418] on input "text" at bounding box center [511, 414] width 123 height 21
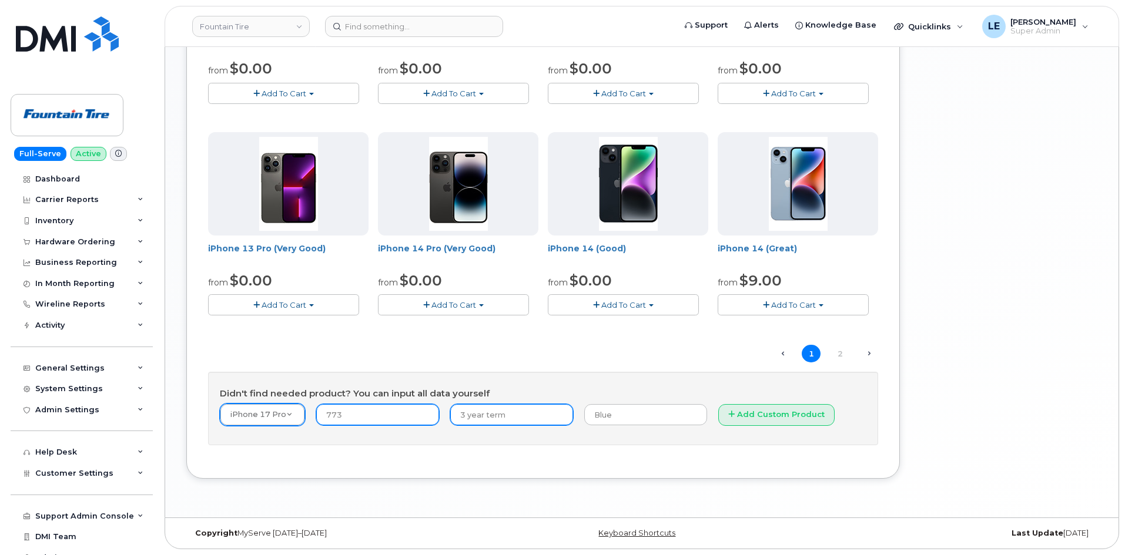
type input "3 year term"
click at [374, 416] on input "773" at bounding box center [377, 414] width 123 height 21
type input "1344"
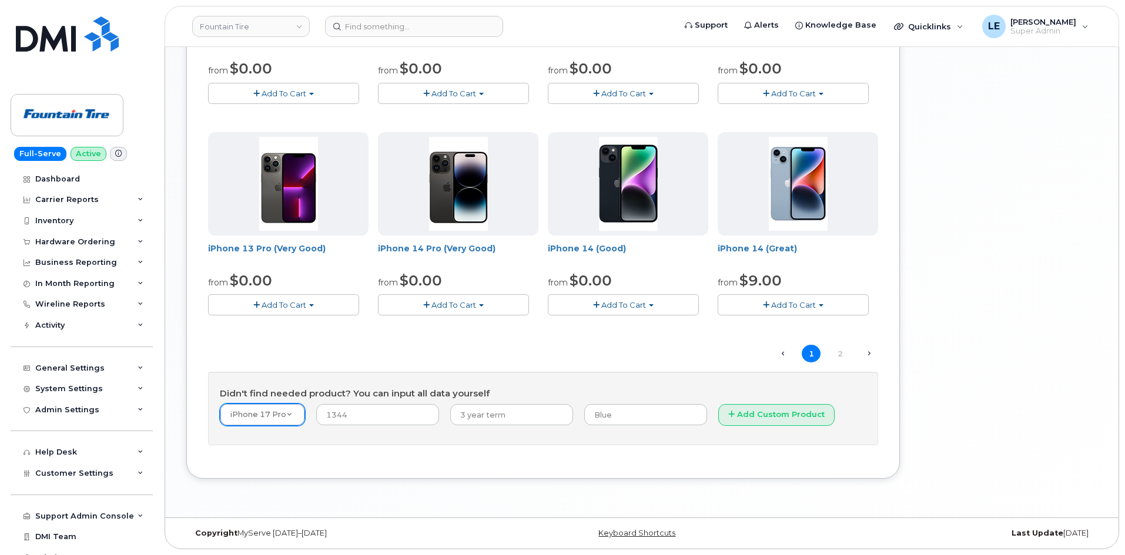
click at [732, 414] on button "Add Custom Product" at bounding box center [776, 415] width 116 height 22
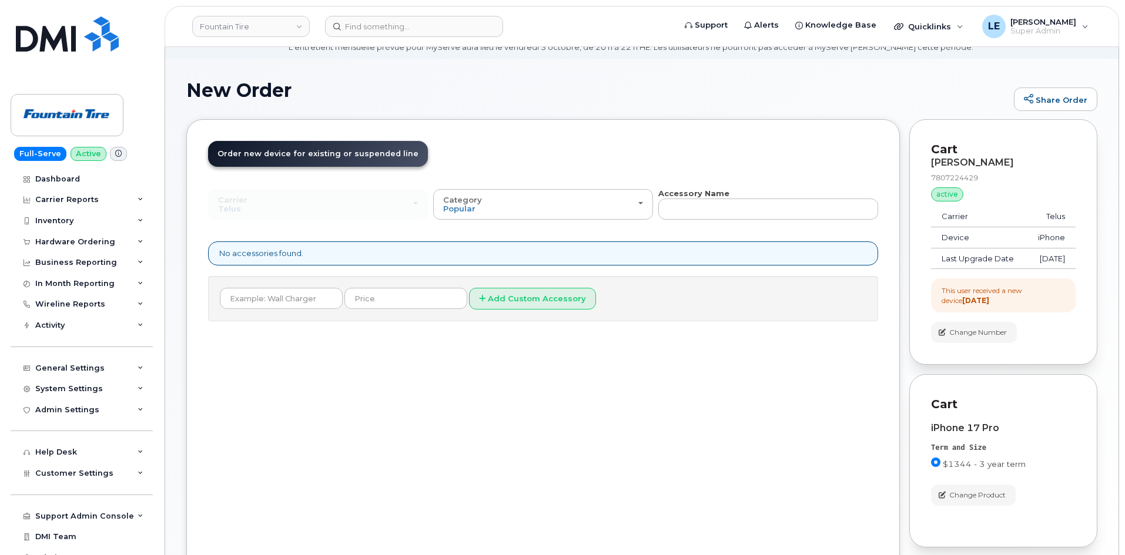
scroll to position [118, 0]
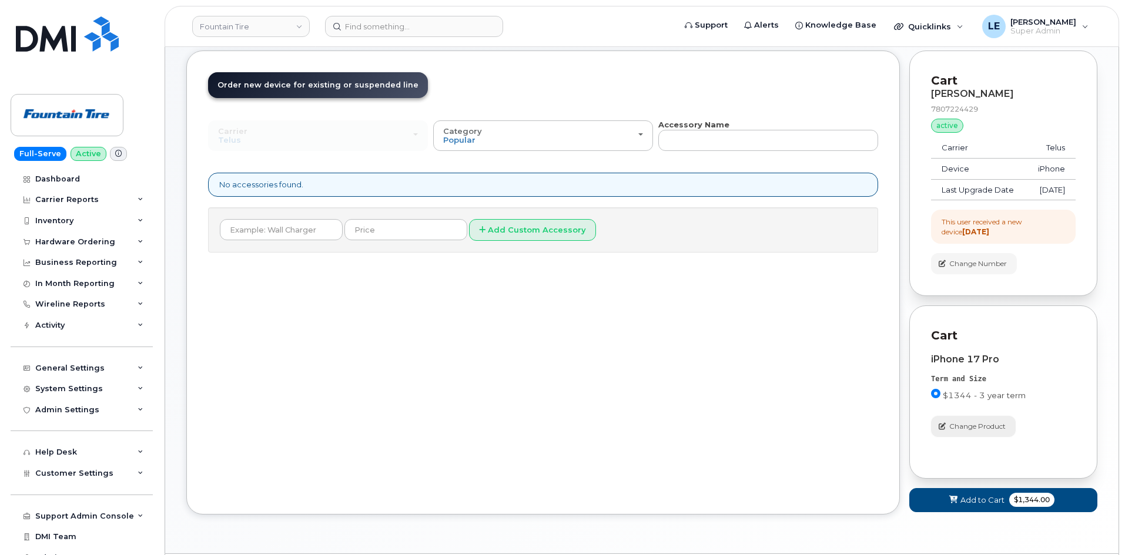
click at [982, 432] on span "Change Product" at bounding box center [977, 426] width 56 height 11
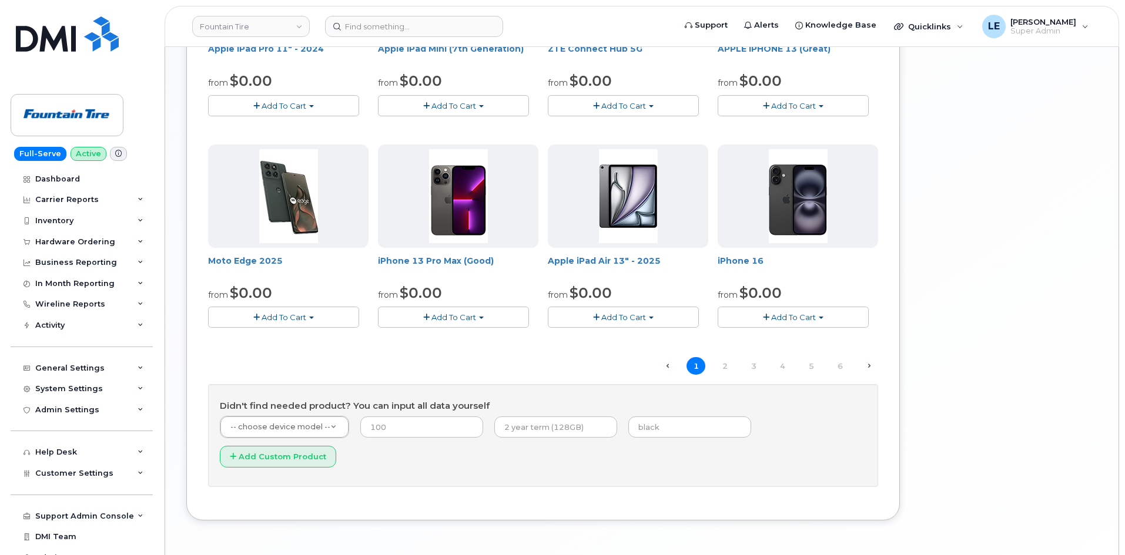
scroll to position [792, 0]
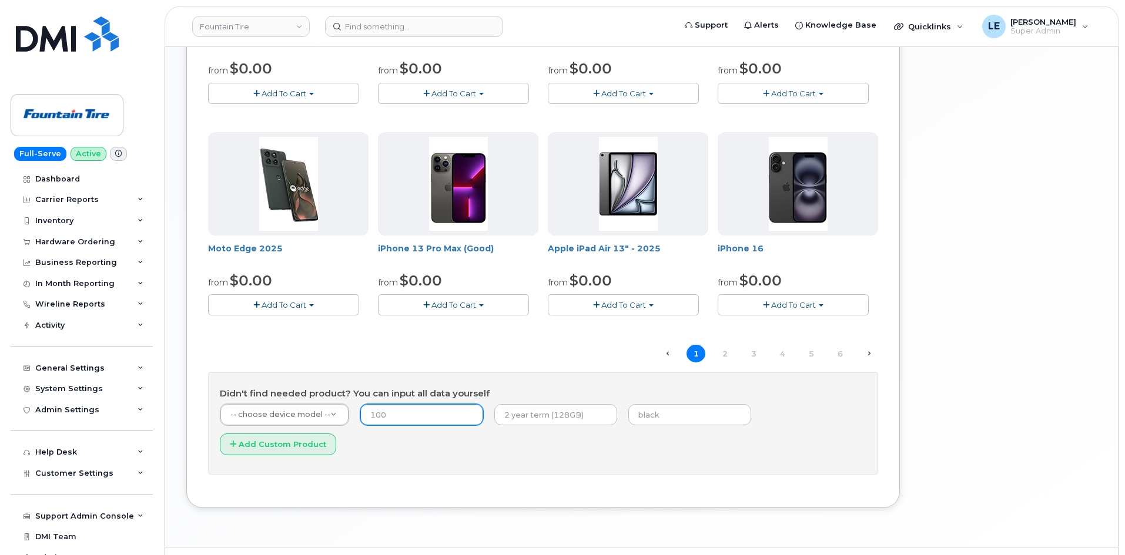
click at [431, 424] on input "number" at bounding box center [421, 414] width 123 height 21
type input "1344"
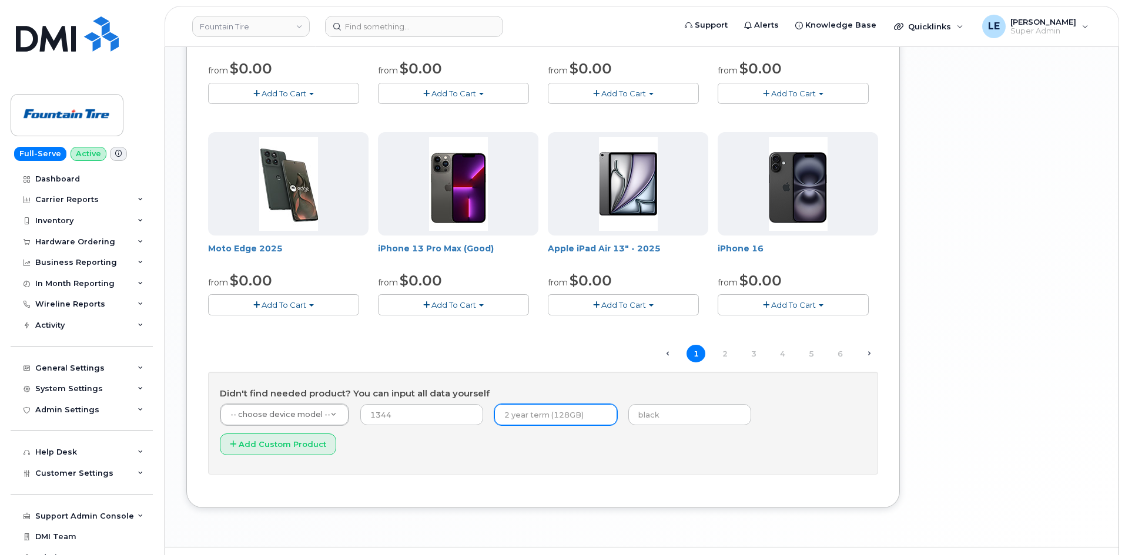
click at [541, 417] on input "text" at bounding box center [555, 414] width 123 height 21
type input "3 year term"
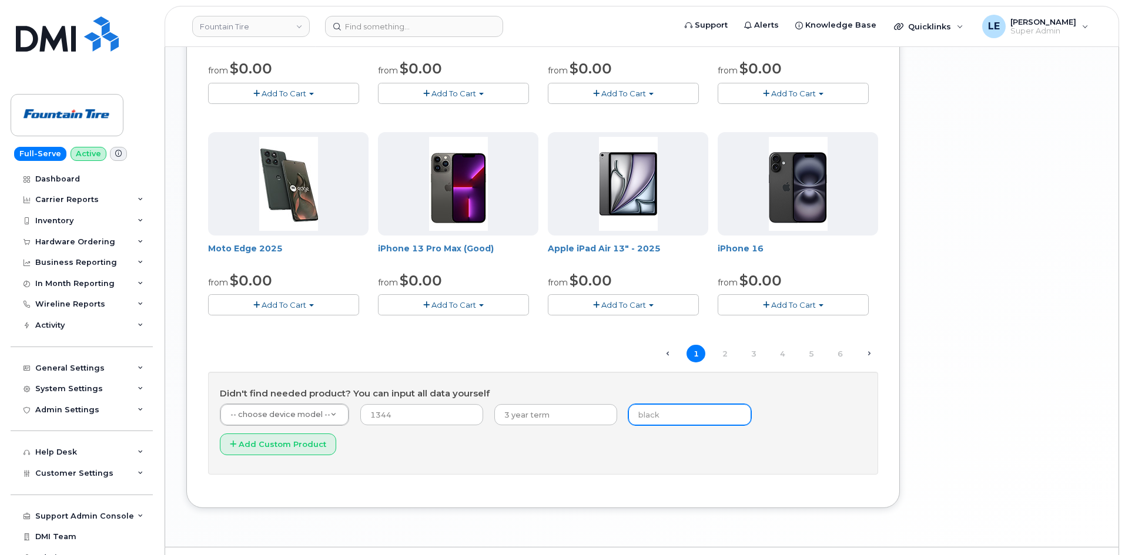
click at [646, 418] on input "text" at bounding box center [689, 414] width 123 height 21
type input "Blue"
click at [252, 393] on h4 "Didn't find needed product? You can input all data yourself" at bounding box center [543, 394] width 647 height 10
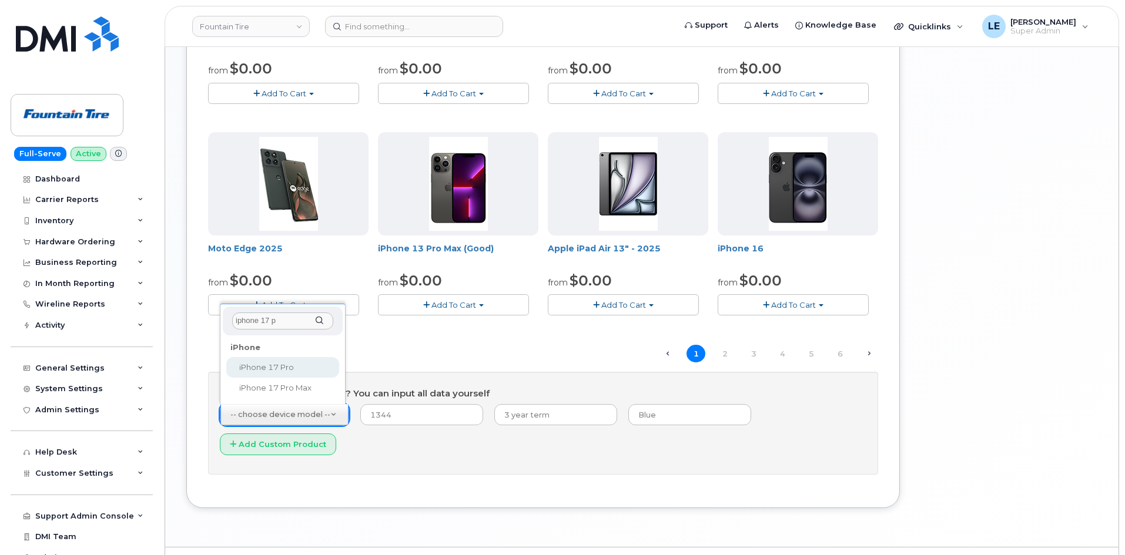
type input "iphone 17 p"
select select "3443"
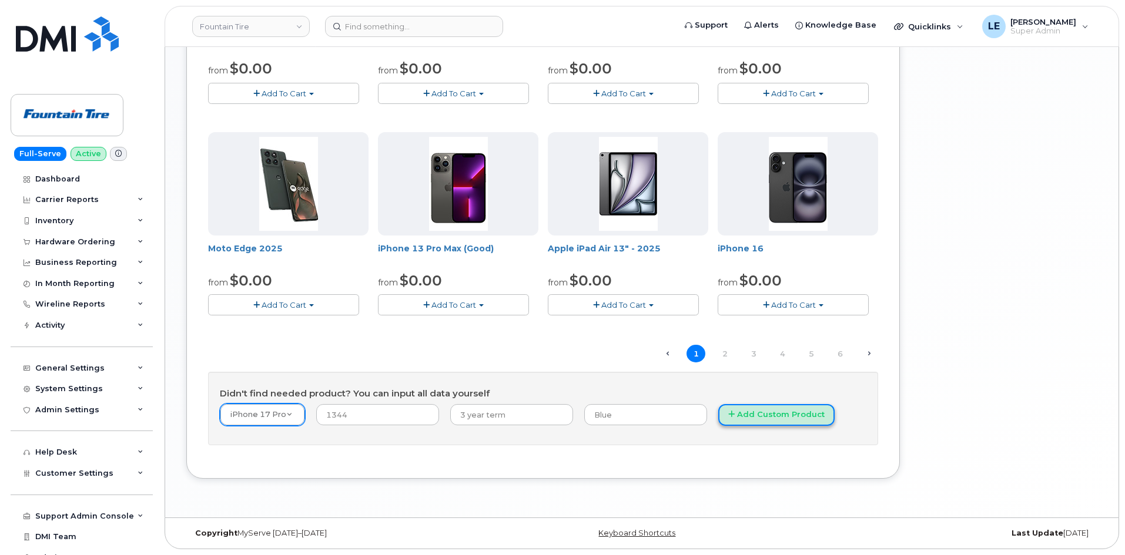
click at [719, 418] on button "Add Custom Product" at bounding box center [776, 415] width 116 height 22
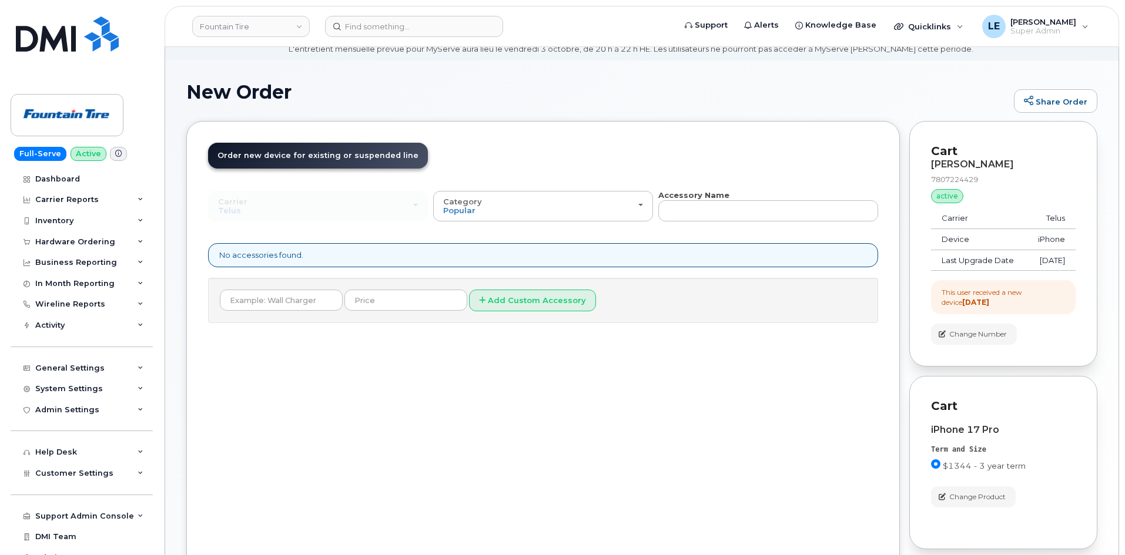
scroll to position [0, 0]
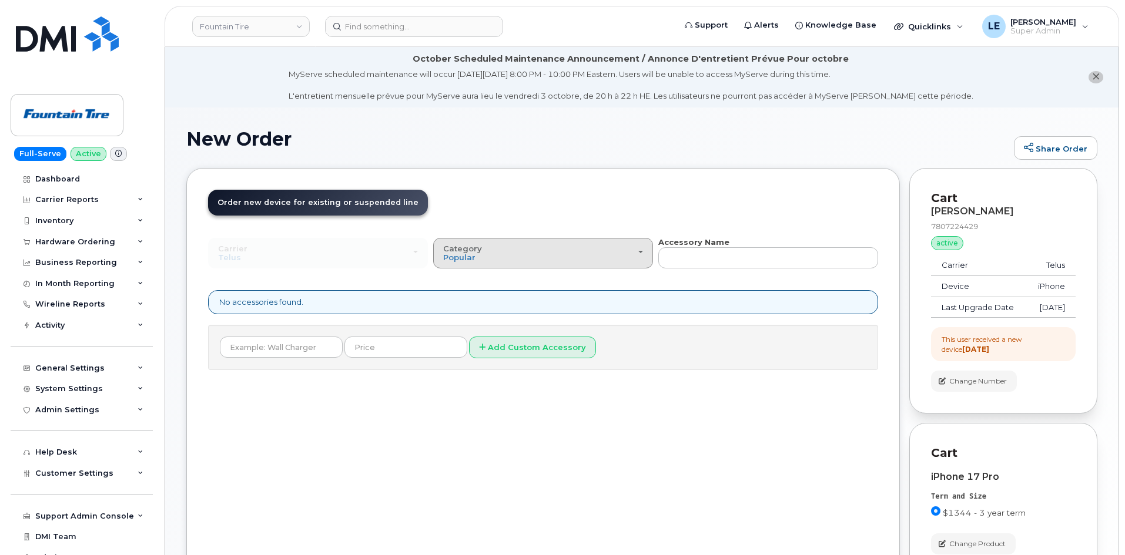
click at [500, 250] on div "Category Popular" at bounding box center [543, 254] width 200 height 18
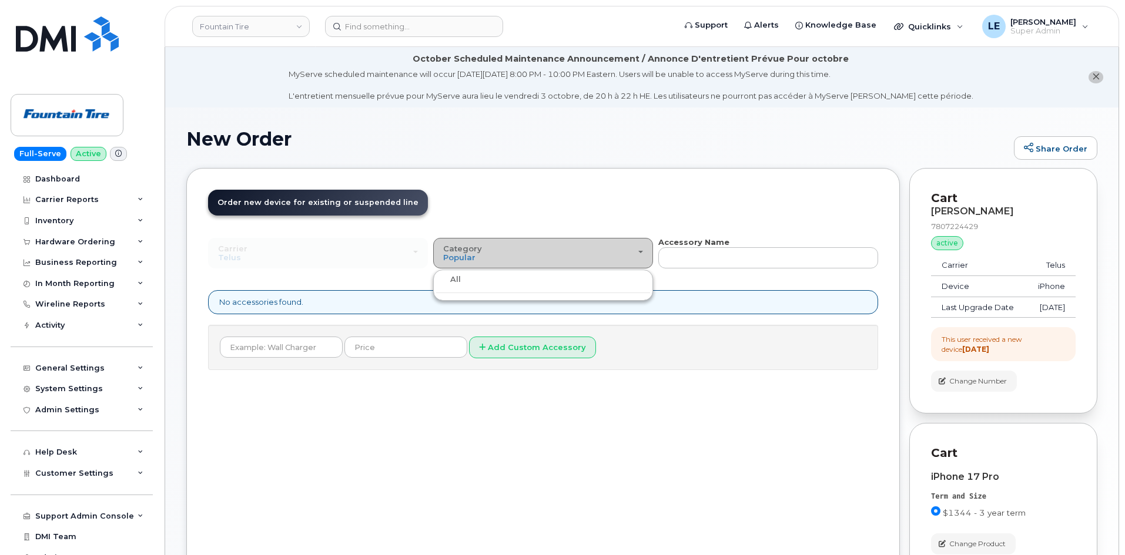
click at [632, 246] on div "Category Popular" at bounding box center [543, 254] width 200 height 18
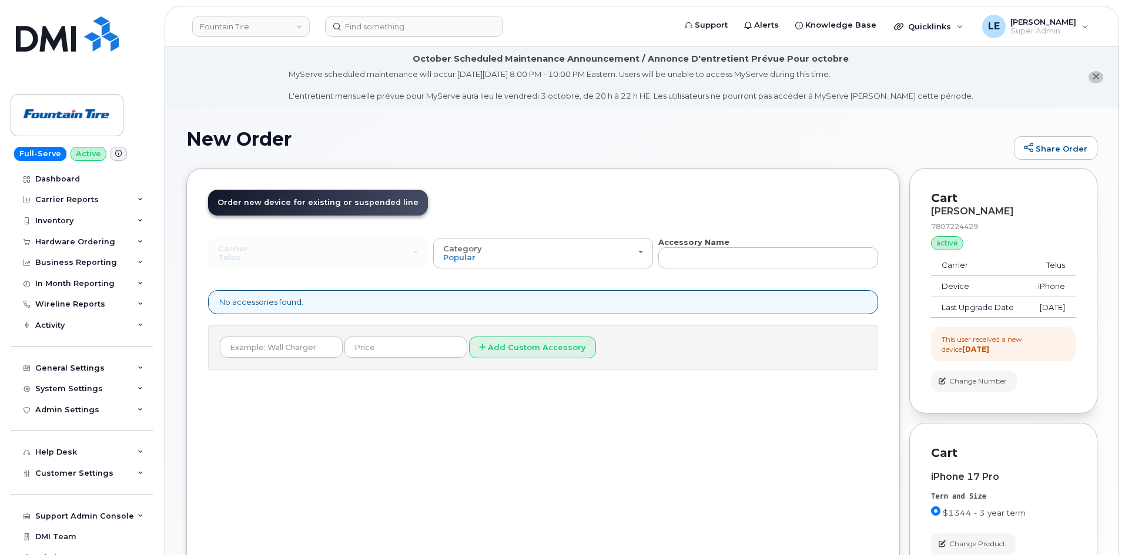
click at [685, 232] on header "Order New Device Upgrade Existing Device Order Accessory Order new device and n…" at bounding box center [543, 213] width 670 height 47
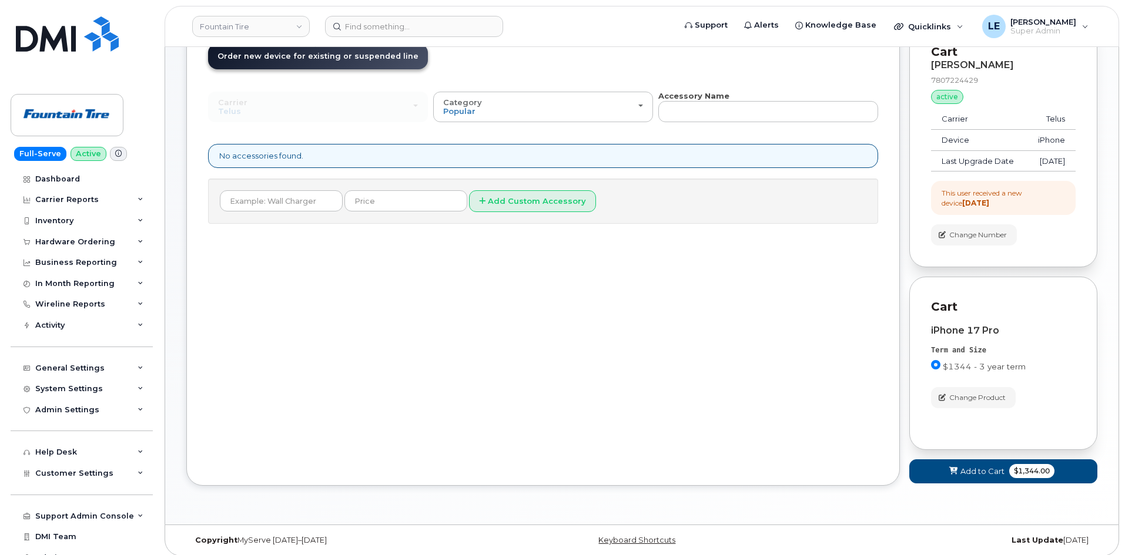
scroll to position [165, 0]
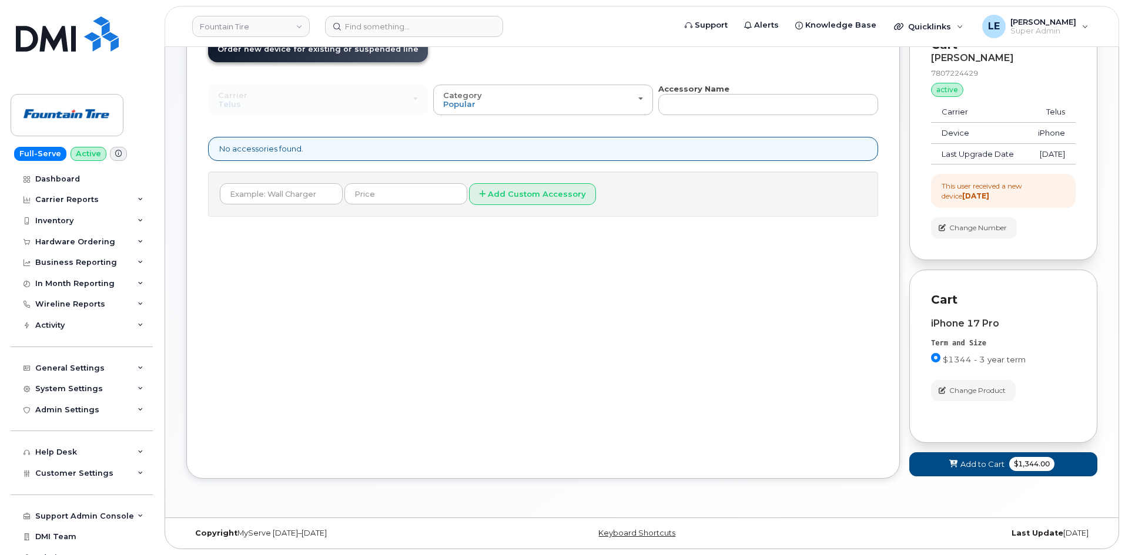
click at [276, 139] on div "No accessories found." at bounding box center [543, 149] width 670 height 24
click at [266, 183] on input "text" at bounding box center [281, 193] width 123 height 21
drag, startPoint x: 323, startPoint y: 287, endPoint x: 350, endPoint y: 294, distance: 28.5
click at [326, 286] on div "Order New Device Upgrade Existing Device Order Accessory Order new device and n…" at bounding box center [543, 247] width 714 height 464
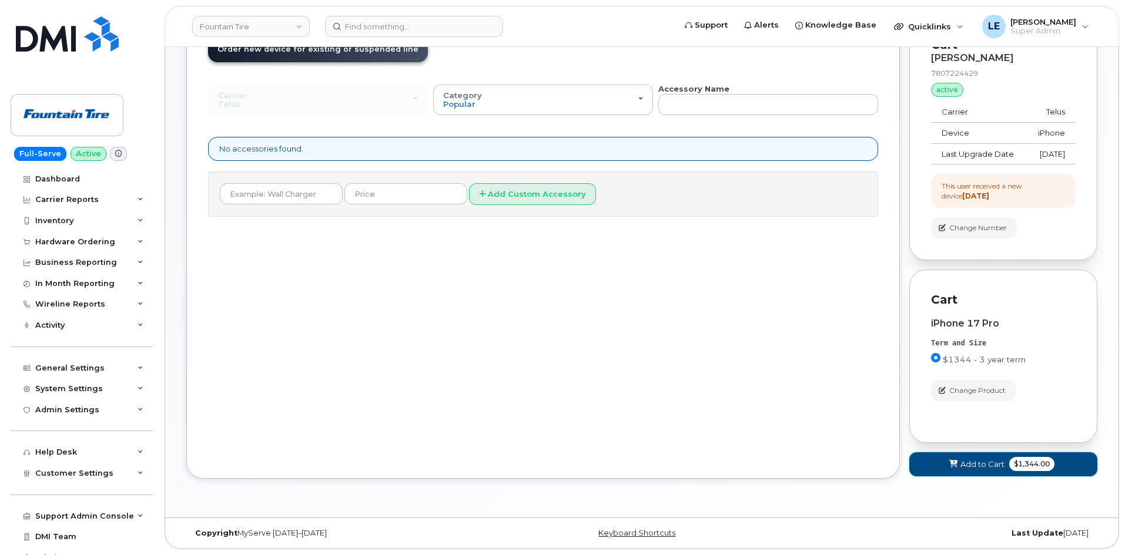
click at [999, 471] on button "Add to Cart $1,344.00" at bounding box center [1003, 465] width 188 height 24
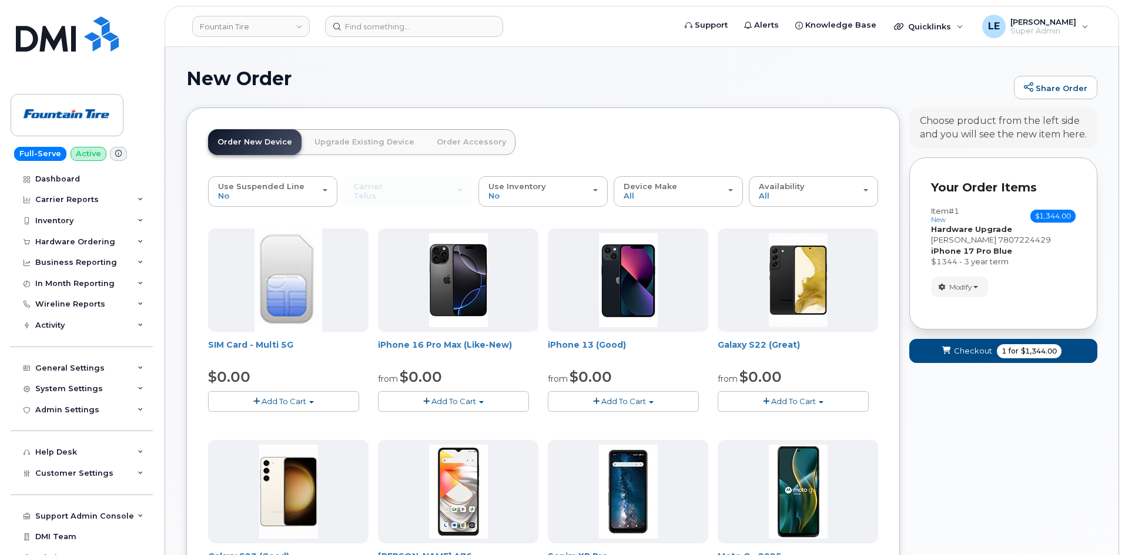
scroll to position [0, 0]
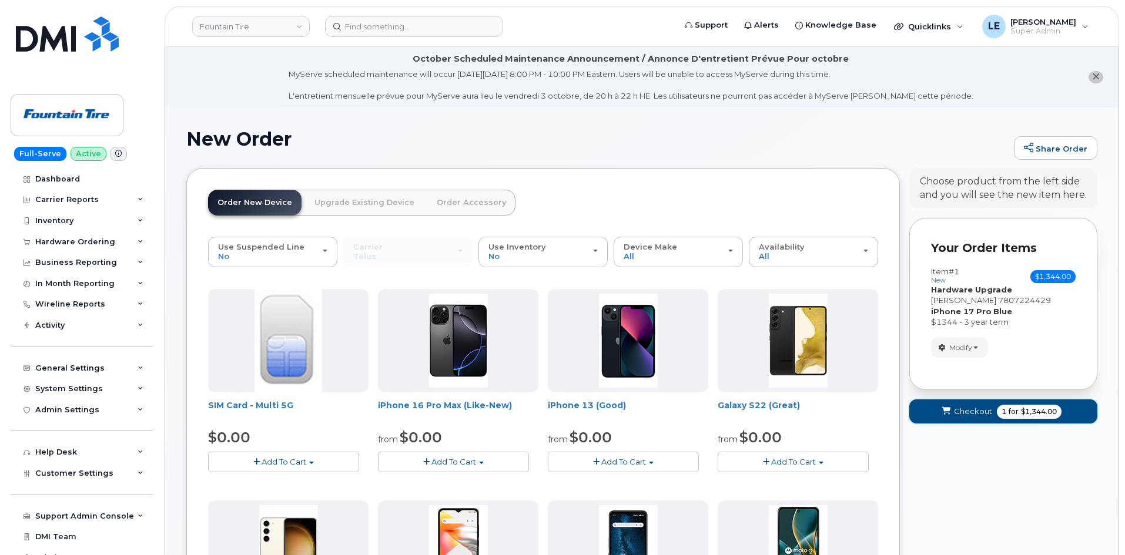
click at [955, 413] on span "Checkout" at bounding box center [973, 411] width 38 height 11
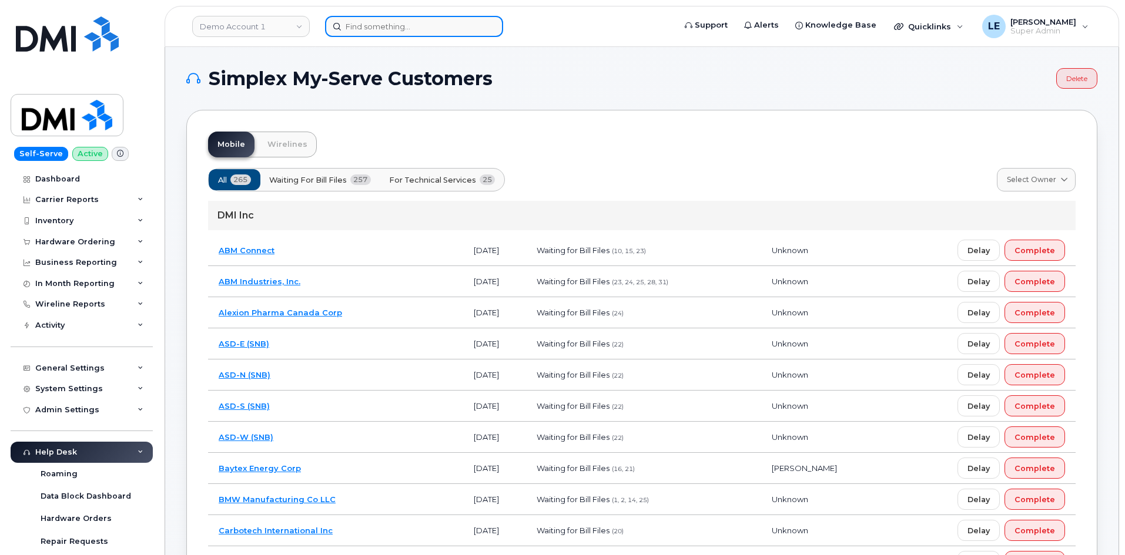
click at [367, 31] on input at bounding box center [414, 26] width 178 height 21
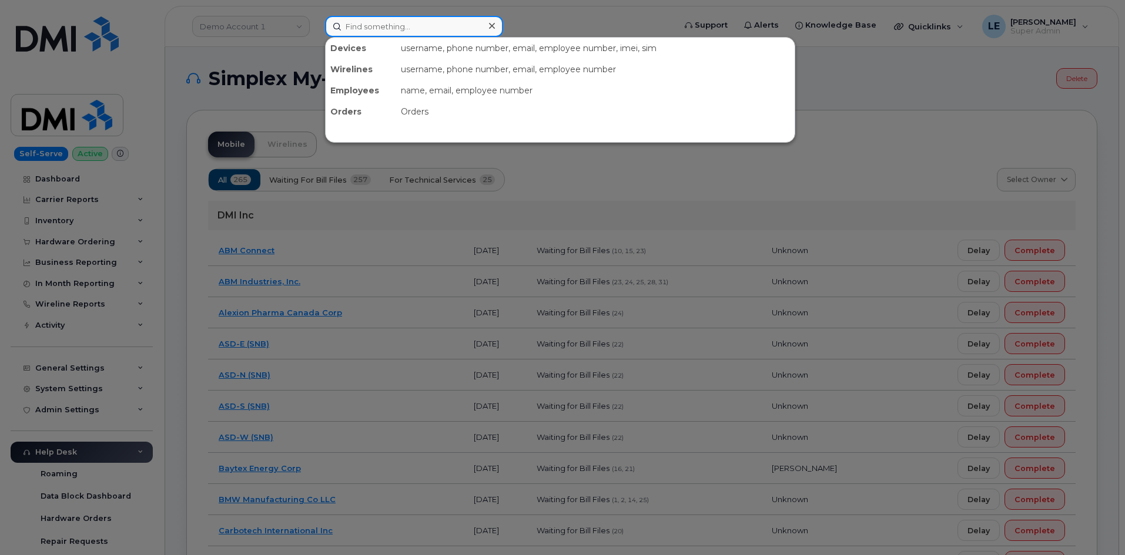
paste input "[PERSON_NAME]"
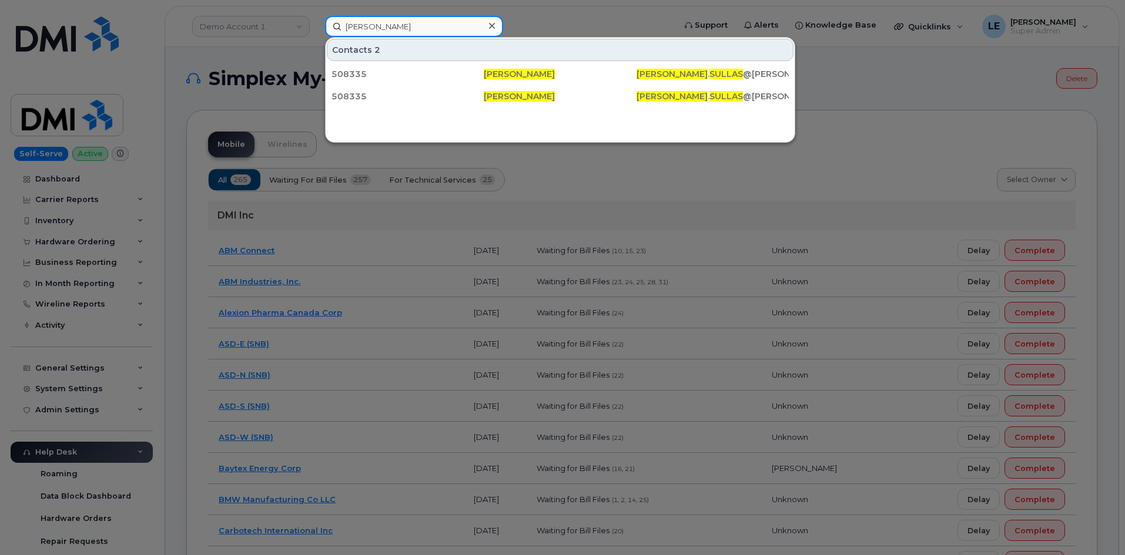
click at [412, 32] on input "[PERSON_NAME]" at bounding box center [414, 26] width 178 height 21
paste input "ICHAEL.SULLAS@KIEWIT.COM"
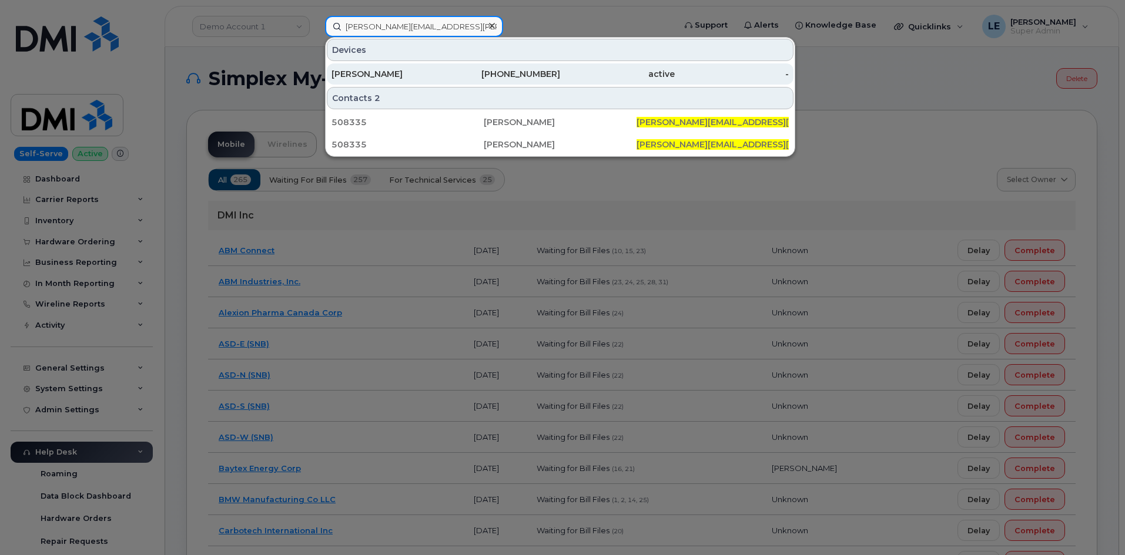
type input "[PERSON_NAME][EMAIL_ADDRESS][PERSON_NAME][DOMAIN_NAME]"
click at [400, 75] on div "[PERSON_NAME]" at bounding box center [388, 74] width 115 height 12
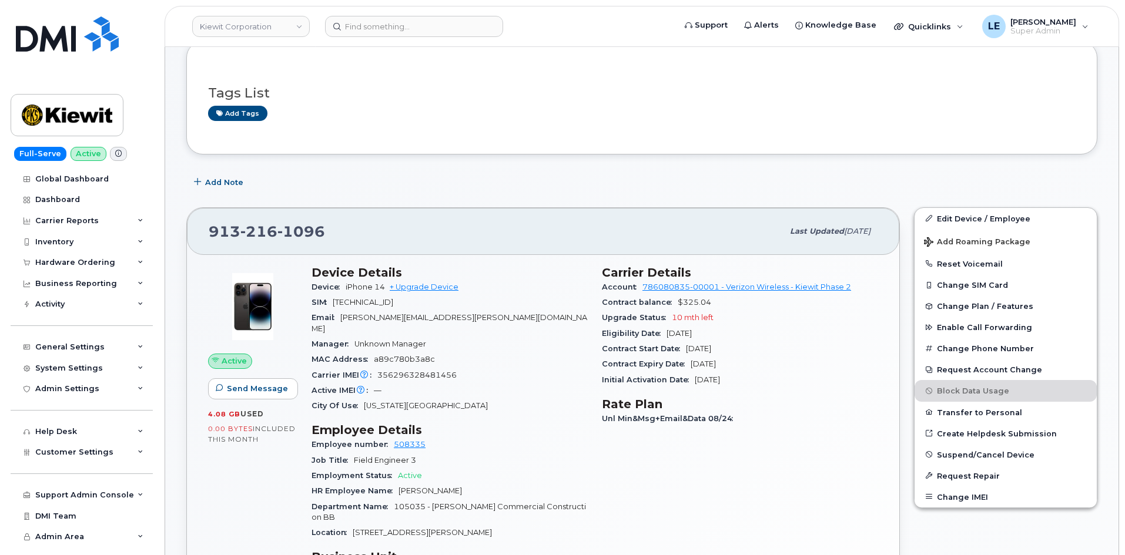
scroll to position [118, 0]
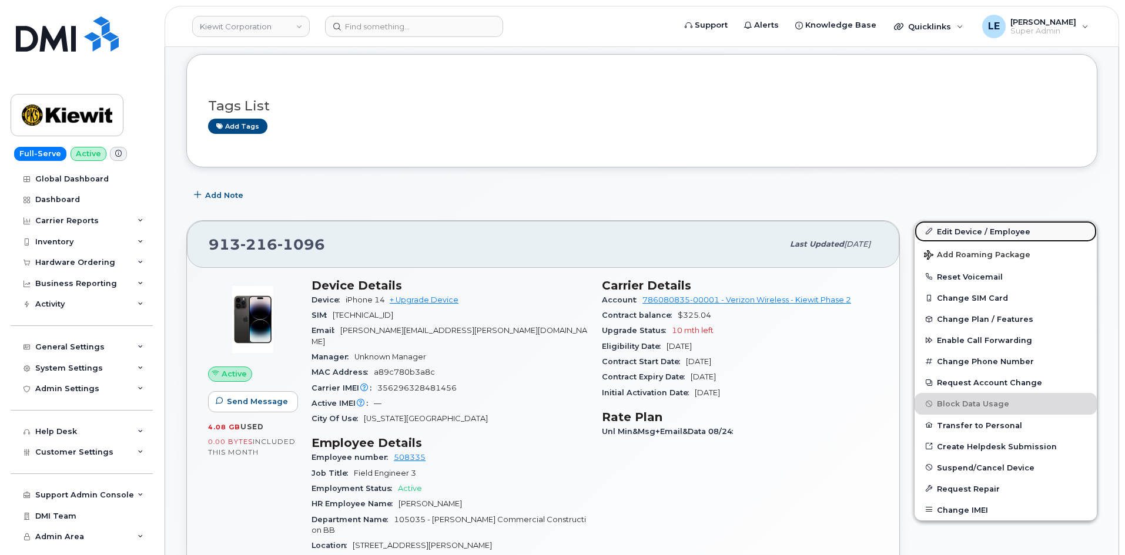
click at [956, 224] on link "Edit Device / Employee" at bounding box center [1006, 231] width 182 height 21
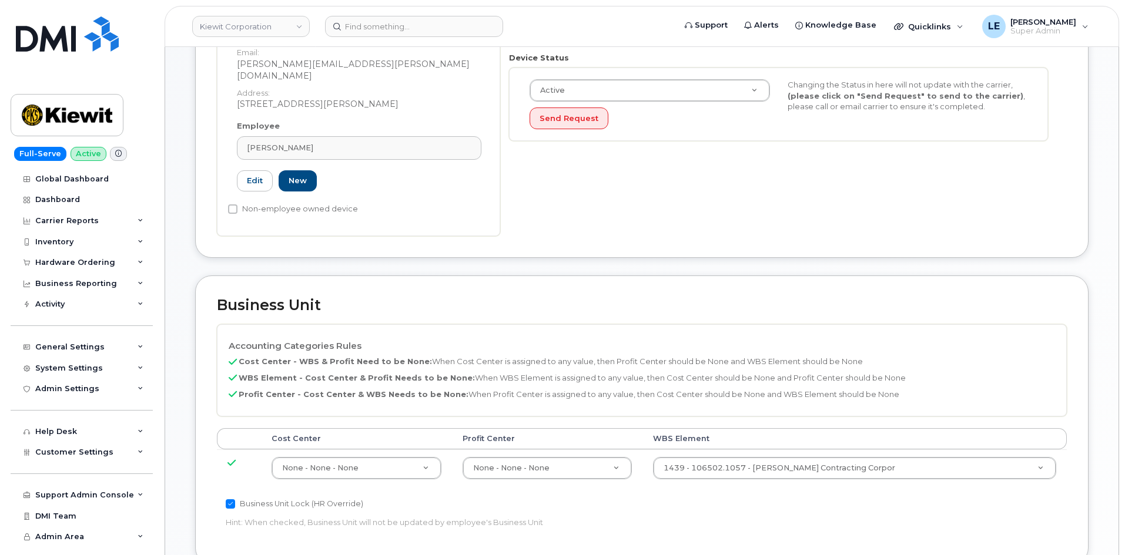
scroll to position [353, 0]
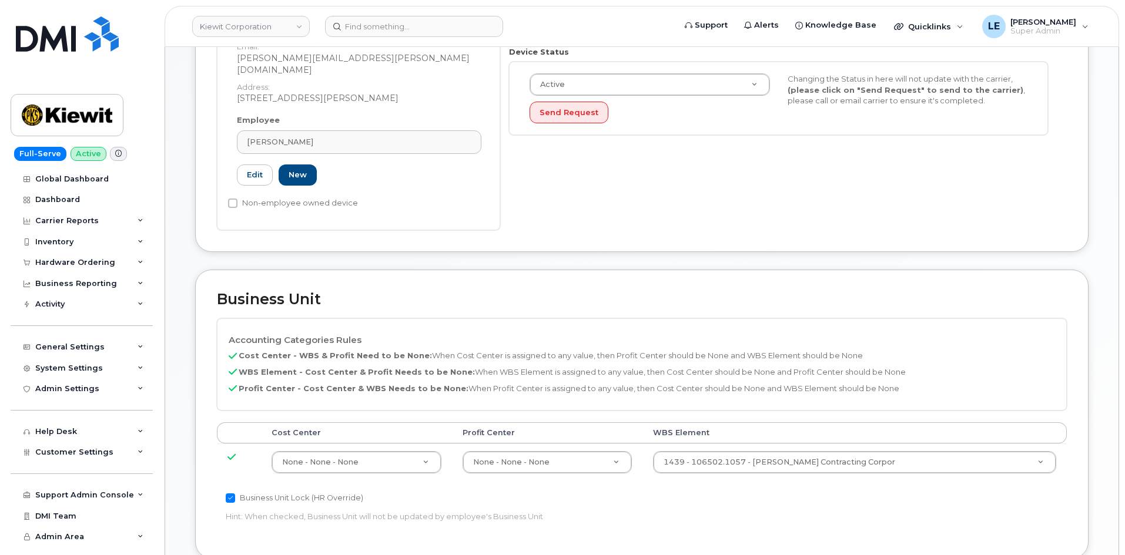
drag, startPoint x: 815, startPoint y: 432, endPoint x: 811, endPoint y: 437, distance: 6.7
click at [813, 444] on td "1439 - 106502.1057 - Cherne Contracting Corpor 36019391" at bounding box center [854, 462] width 424 height 37
click at [811, 444] on td "1439 - 106502.1057 - Cherne Contracting Corpor 36019391" at bounding box center [854, 462] width 424 height 37
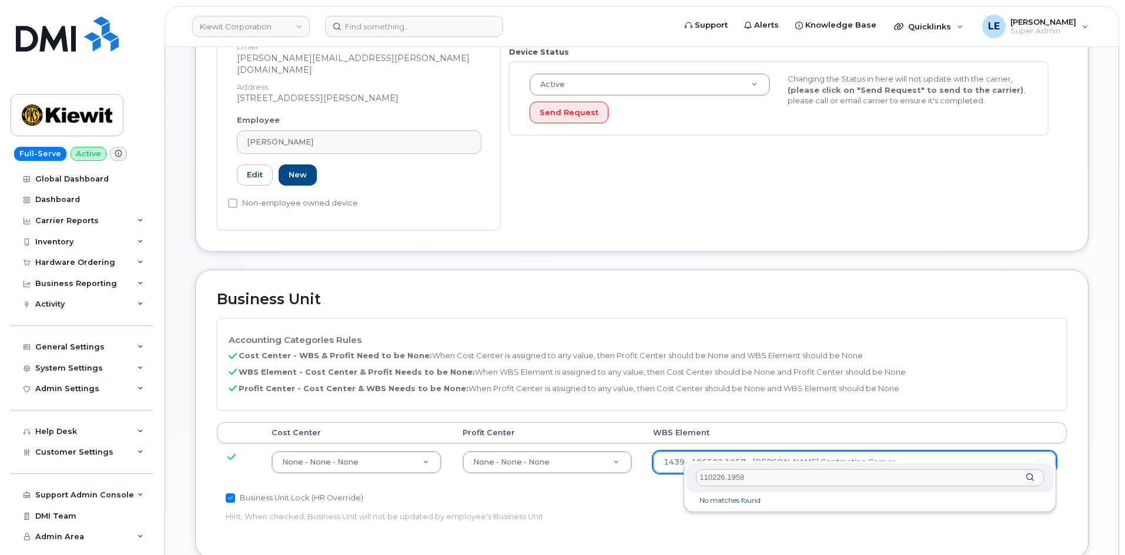
type input "110226.1958"
click at [781, 464] on div "110226.1958" at bounding box center [870, 478] width 367 height 29
type input "110226.1958"
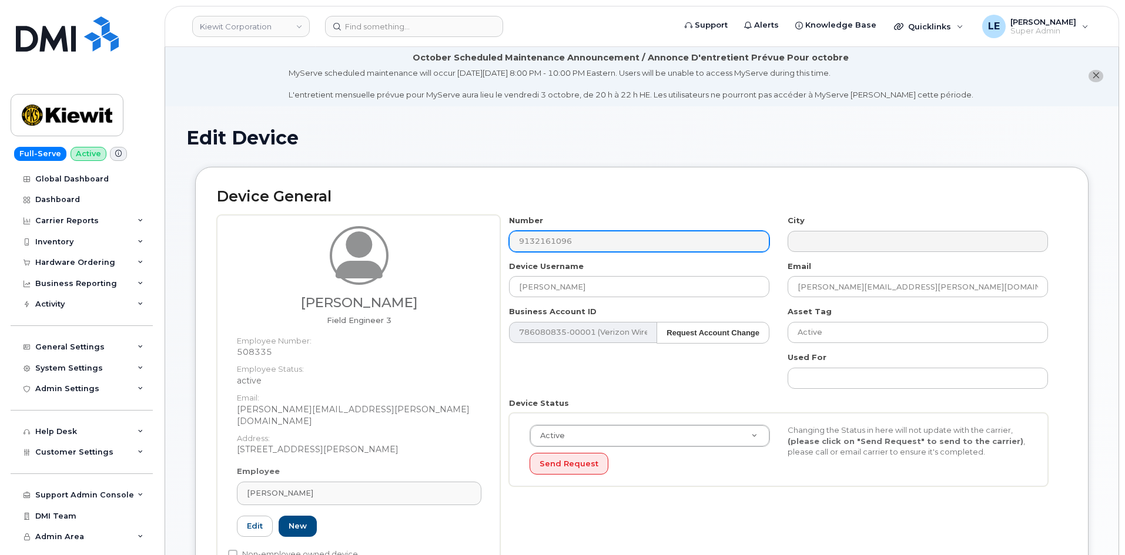
scroll to position [0, 0]
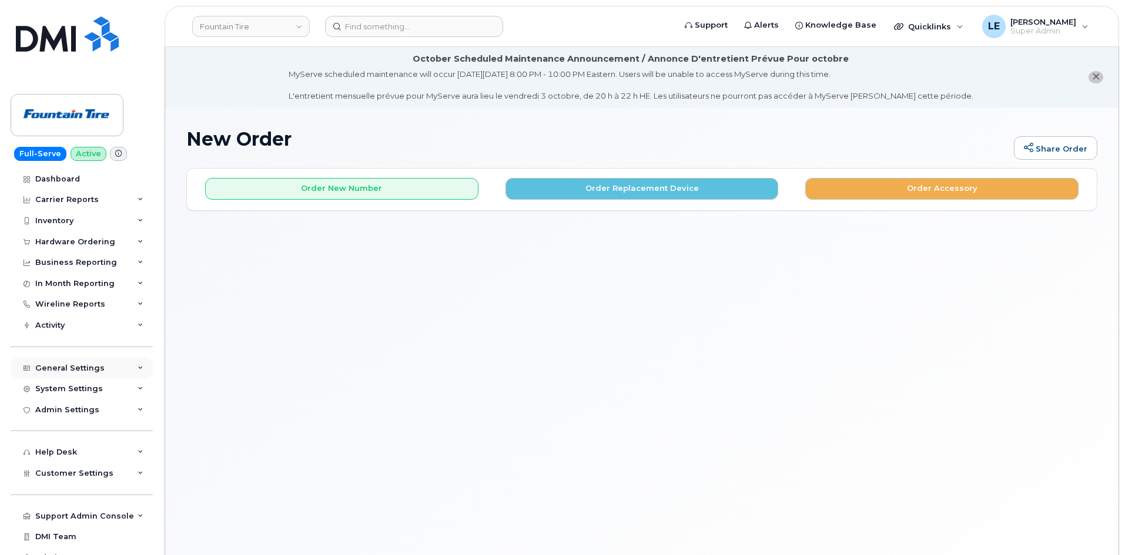
click at [106, 369] on div "General Settings" at bounding box center [82, 368] width 142 height 21
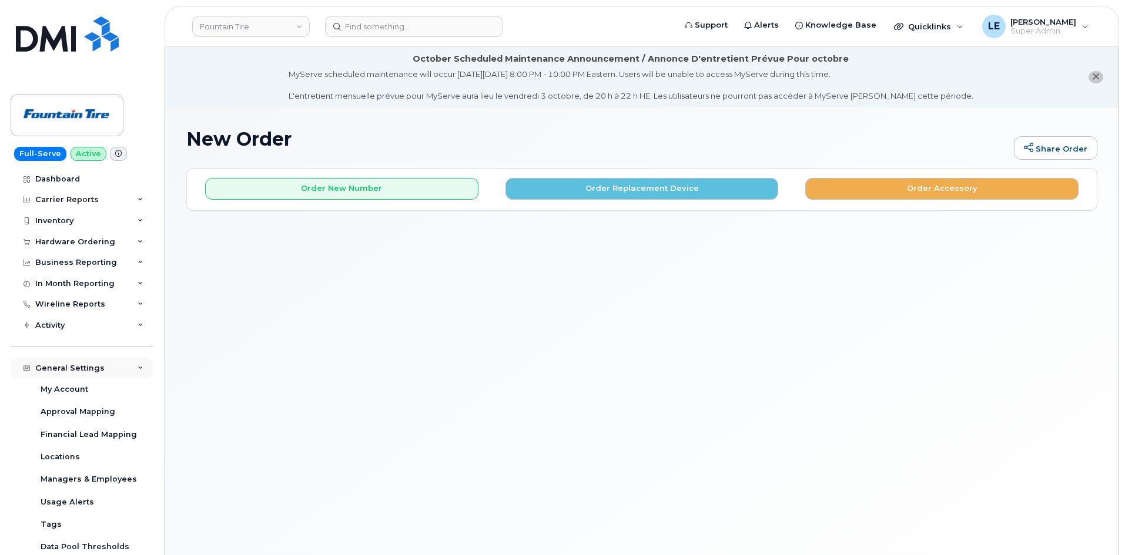
click at [106, 369] on div "General Settings" at bounding box center [82, 368] width 142 height 21
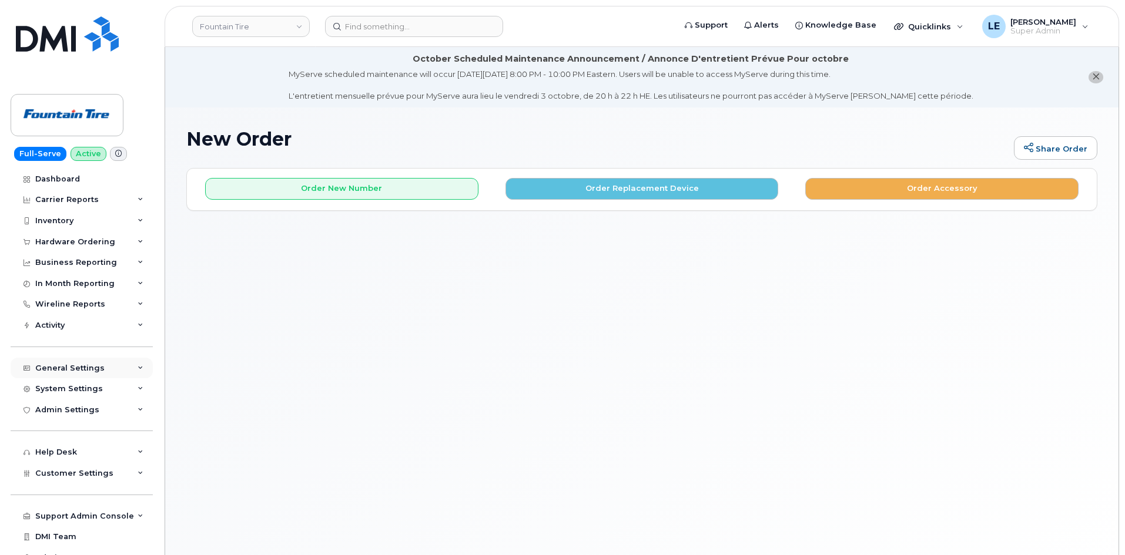
click at [96, 370] on div "General Settings" at bounding box center [69, 368] width 69 height 9
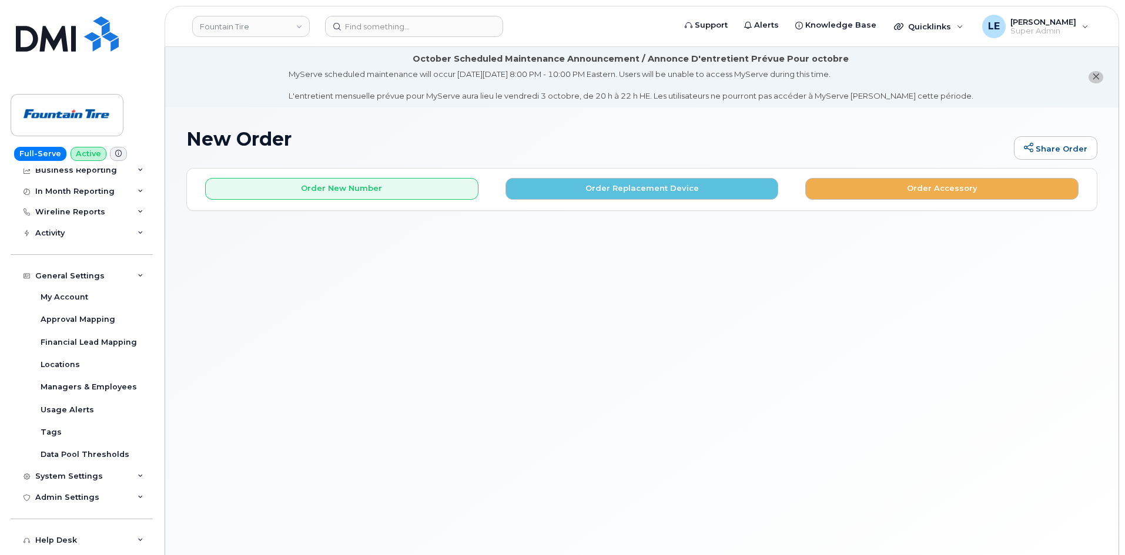
scroll to position [176, 0]
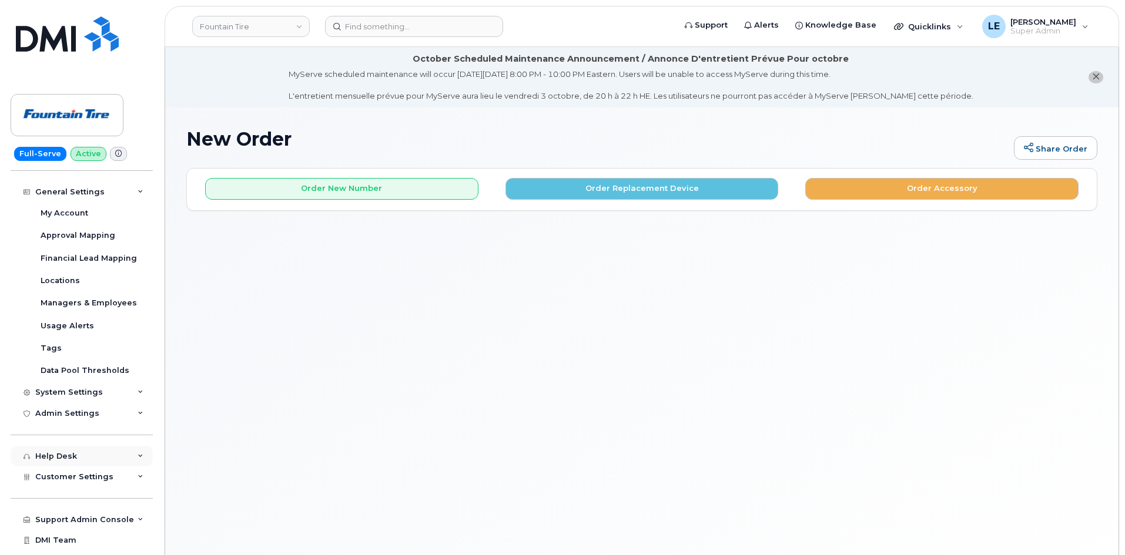
click at [73, 446] on div "Help Desk" at bounding box center [82, 456] width 142 height 21
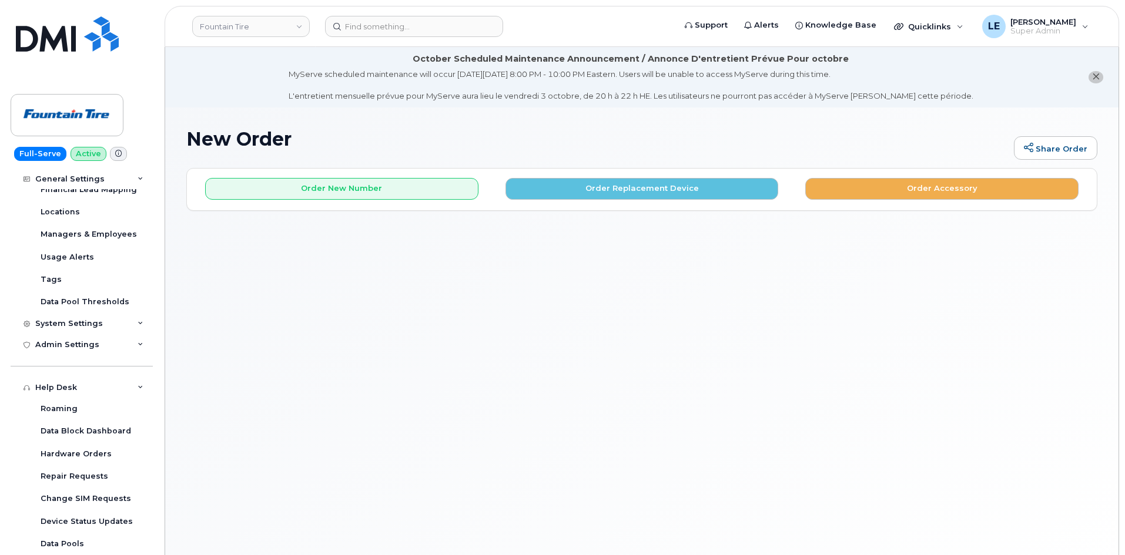
scroll to position [411, 0]
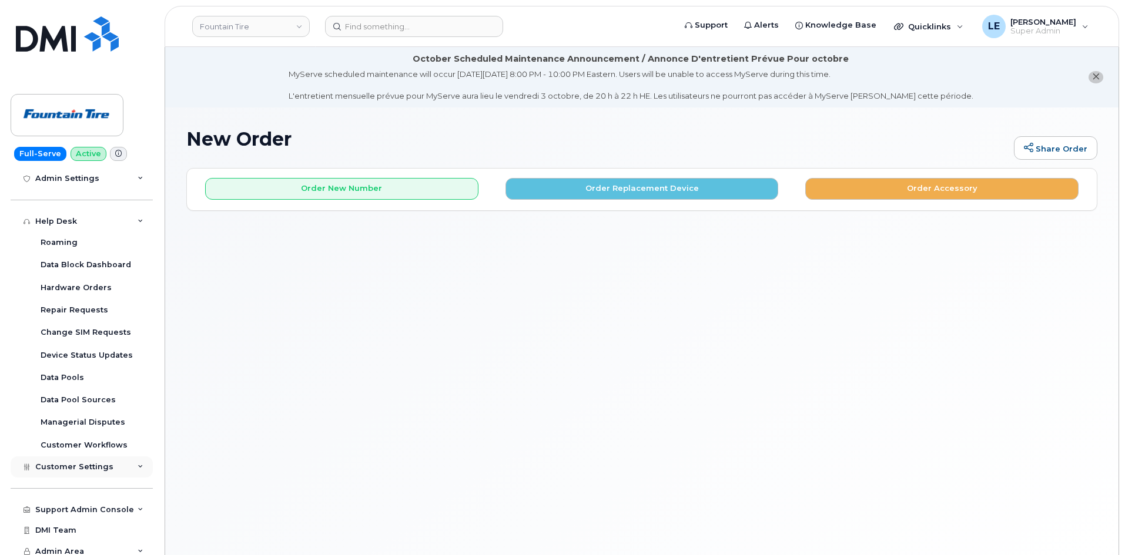
click at [94, 466] on span "Customer Settings" at bounding box center [74, 467] width 78 height 9
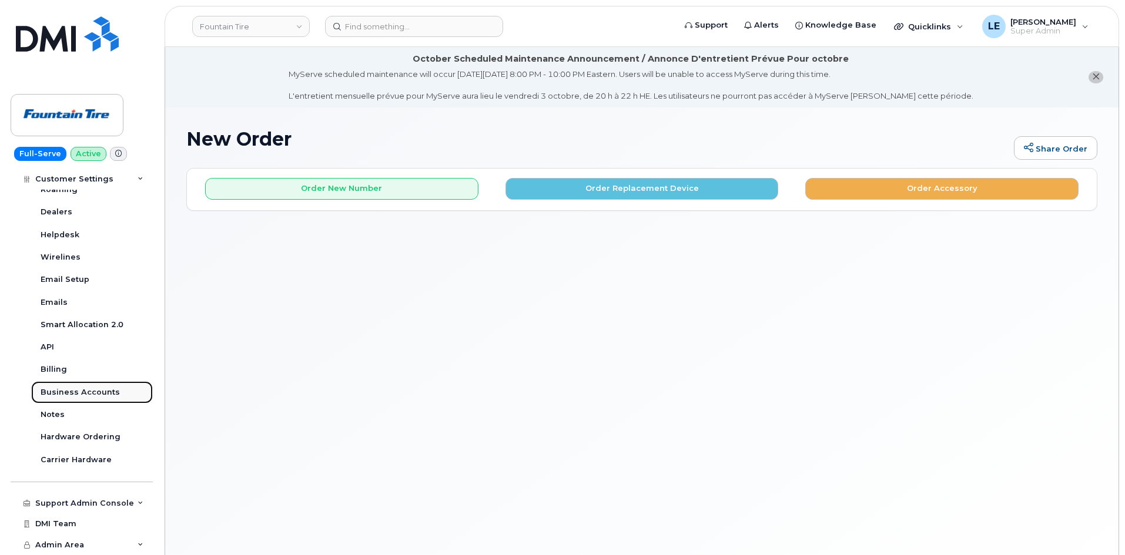
click at [91, 395] on div "Business Accounts" at bounding box center [80, 392] width 79 height 11
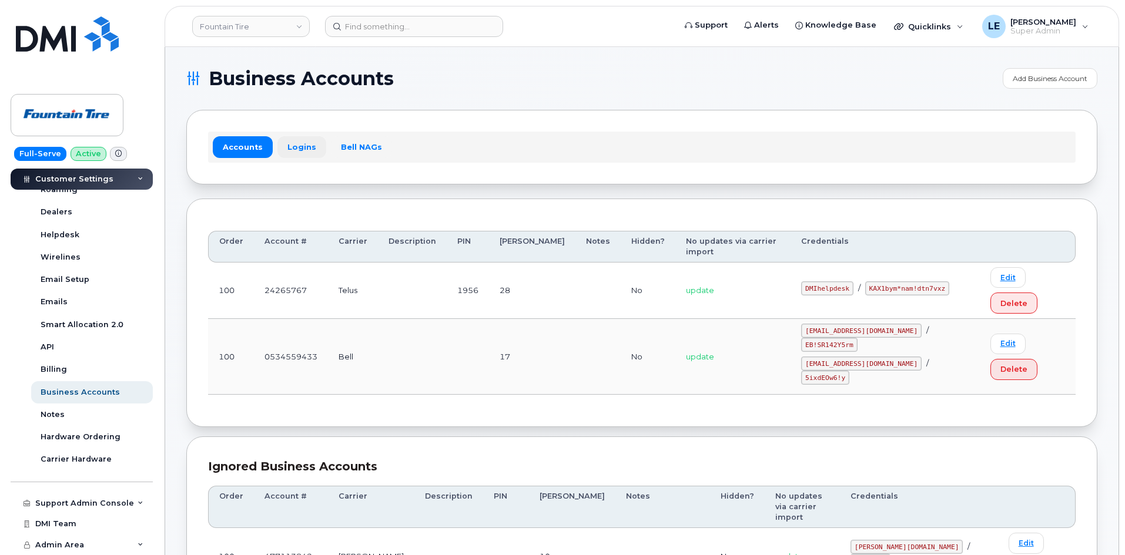
click at [293, 149] on link "Logins" at bounding box center [301, 146] width 49 height 21
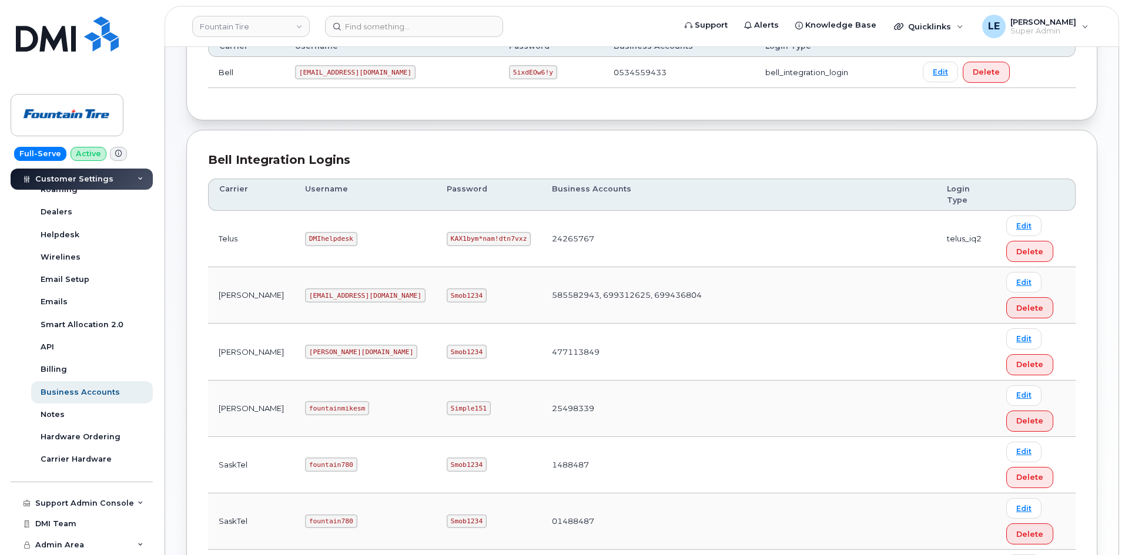
scroll to position [223, 0]
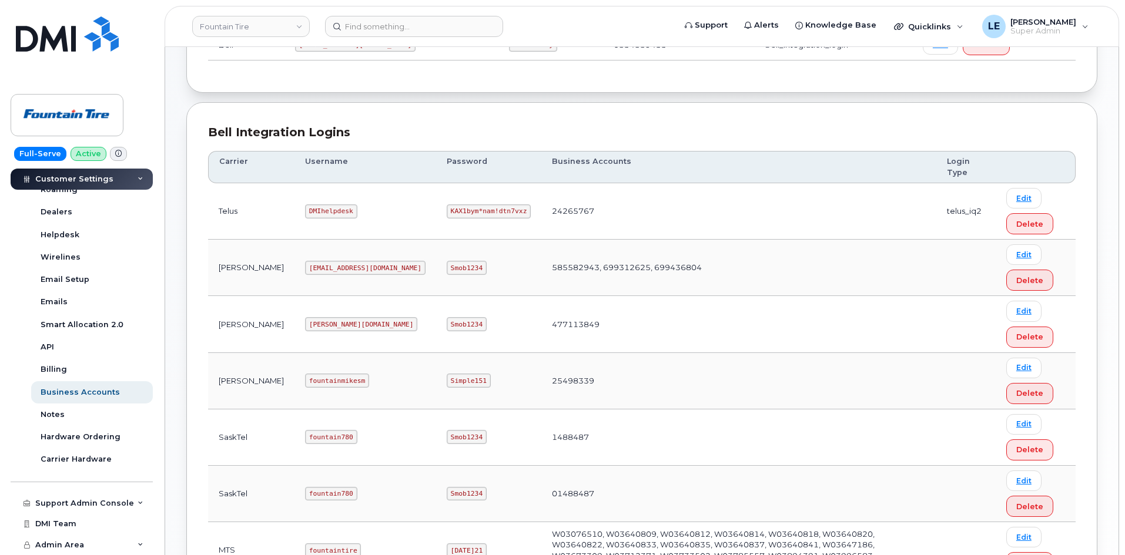
click at [305, 212] on code "DMIhelpdesk" at bounding box center [331, 212] width 52 height 14
copy code "DMIhelpdesk"
click at [447, 210] on code "KAX1bym*nam!dtn7vxz" at bounding box center [489, 212] width 84 height 14
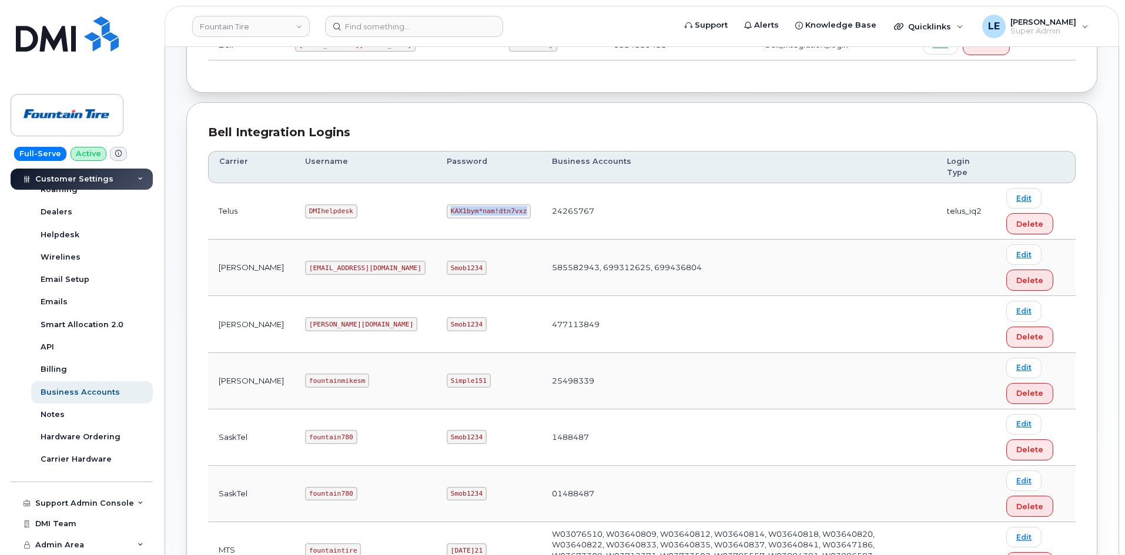
click at [447, 210] on code "KAX1bym*nam!dtn7vxz" at bounding box center [489, 212] width 84 height 14
copy code "KAX1bym*nam!dtn7vxz"
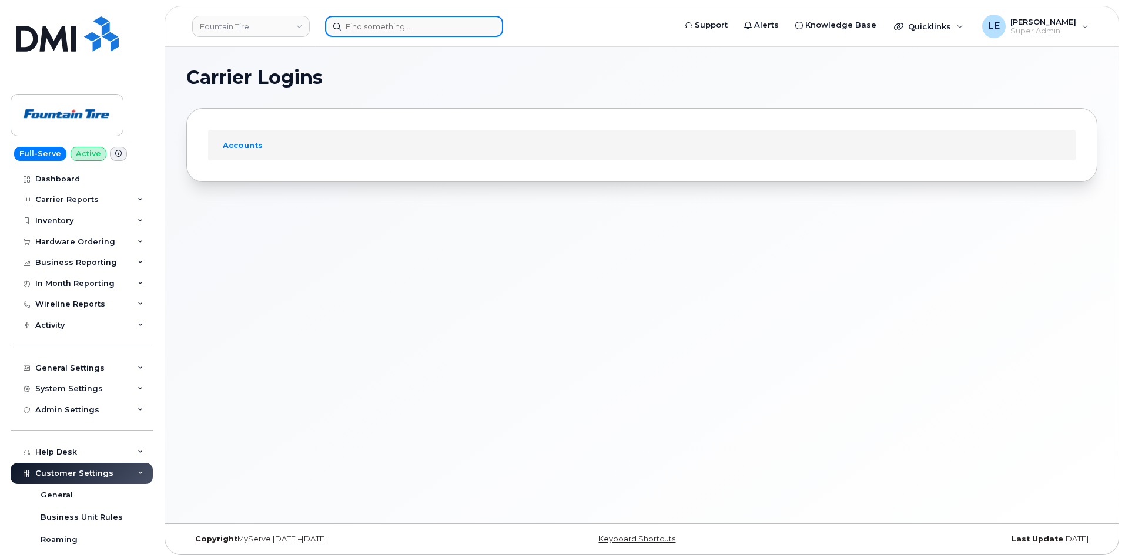
click at [418, 35] on input at bounding box center [414, 26] width 178 height 21
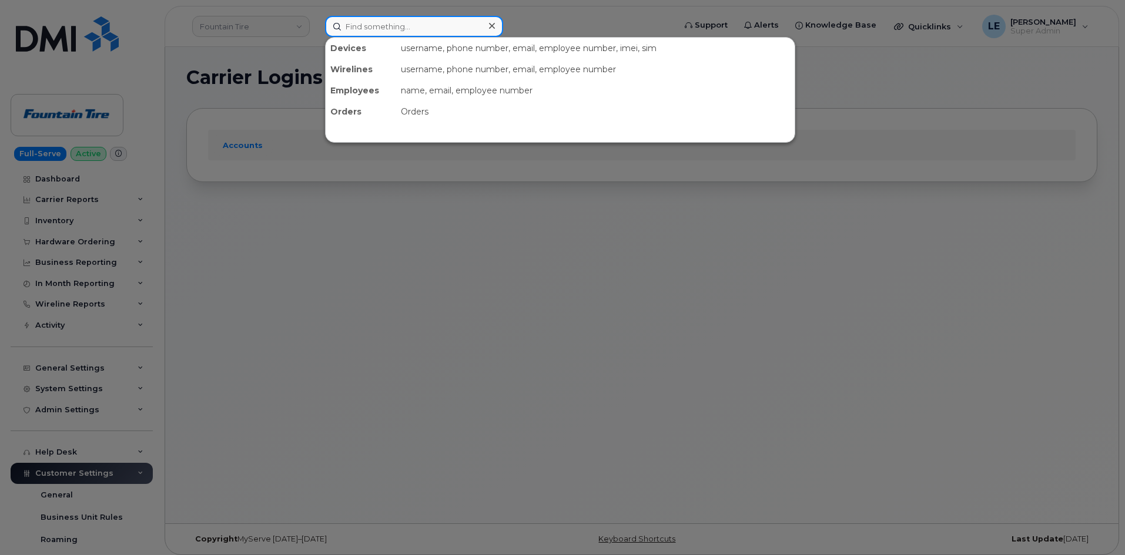
click at [420, 30] on input at bounding box center [414, 26] width 178 height 21
paste input "7807224429"
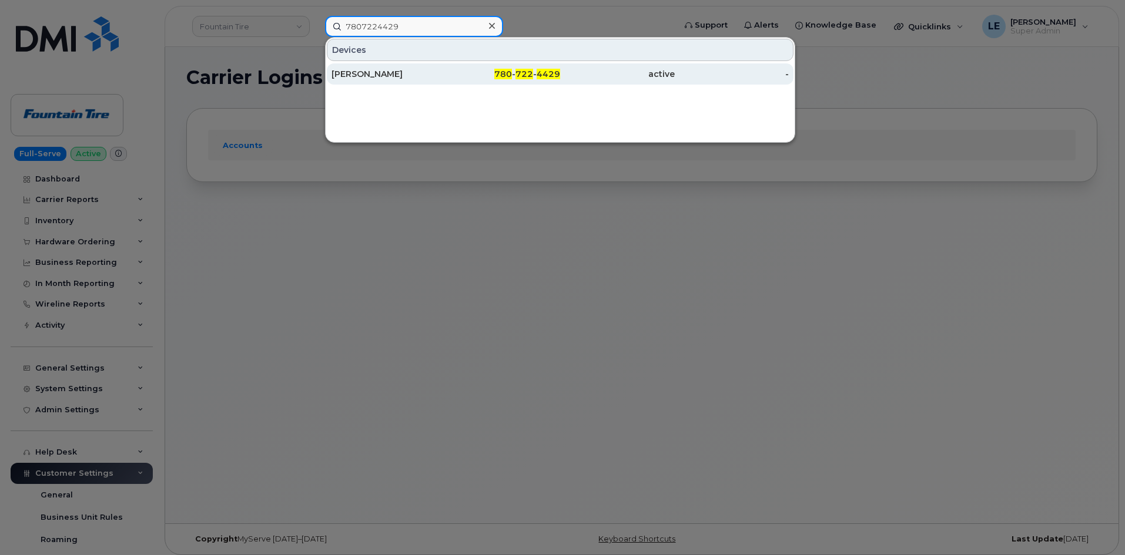
type input "7807224429"
click at [408, 69] on div "[PERSON_NAME]" at bounding box center [388, 74] width 115 height 12
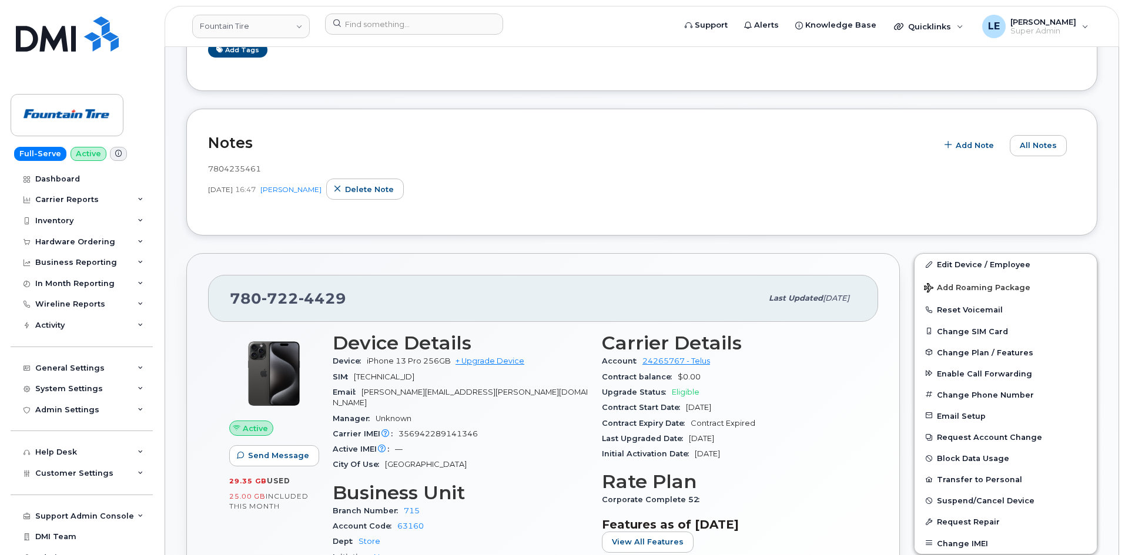
scroll to position [353, 0]
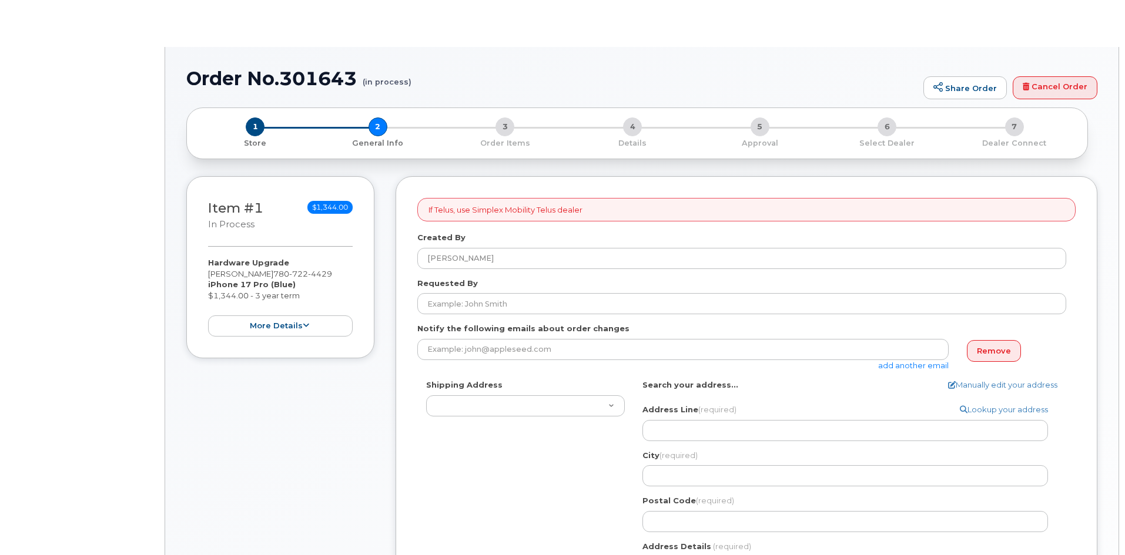
type textarea "[STREET_ADDRESS]"
select select
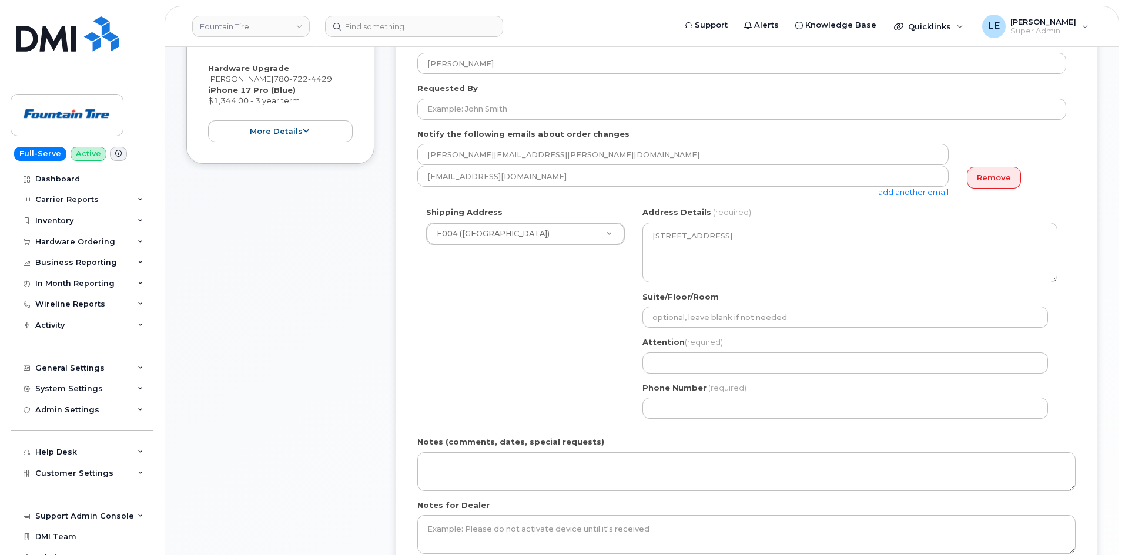
scroll to position [235, 0]
